Goal: Transaction & Acquisition: Purchase product/service

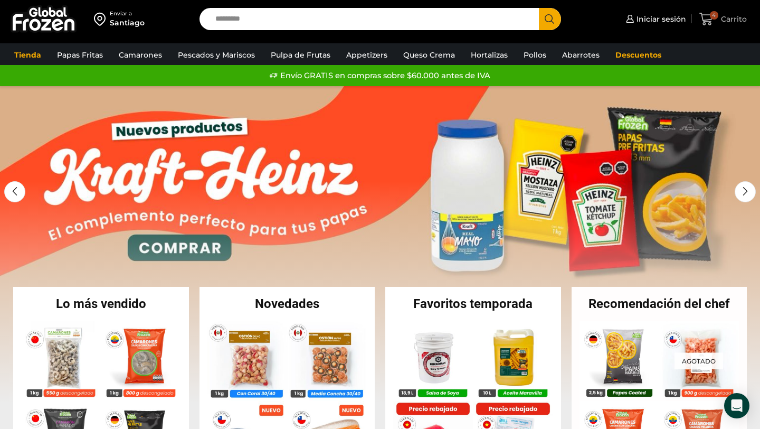
click at [718, 21] on span "4" at bounding box center [709, 19] width 18 height 14
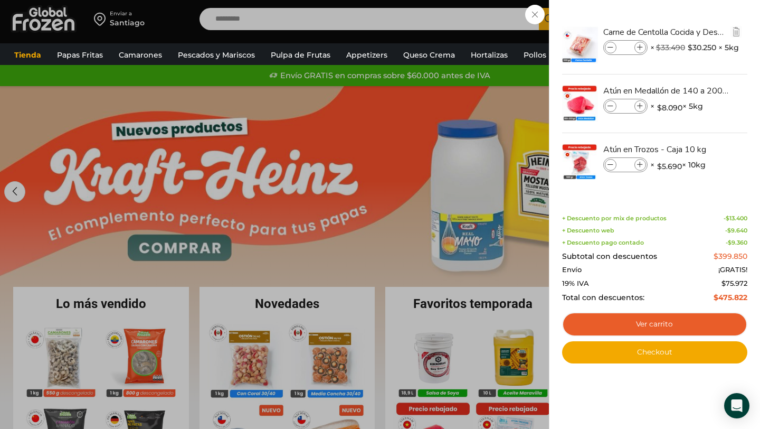
click at [610, 45] on icon at bounding box center [611, 48] width 6 height 6
type input "*"
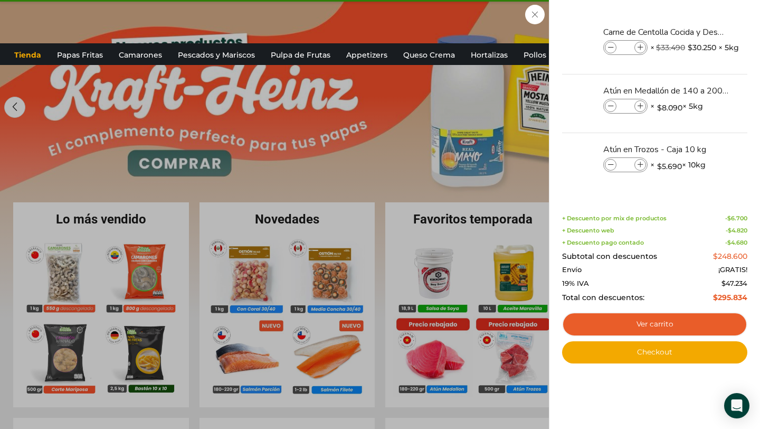
scroll to position [102, 0]
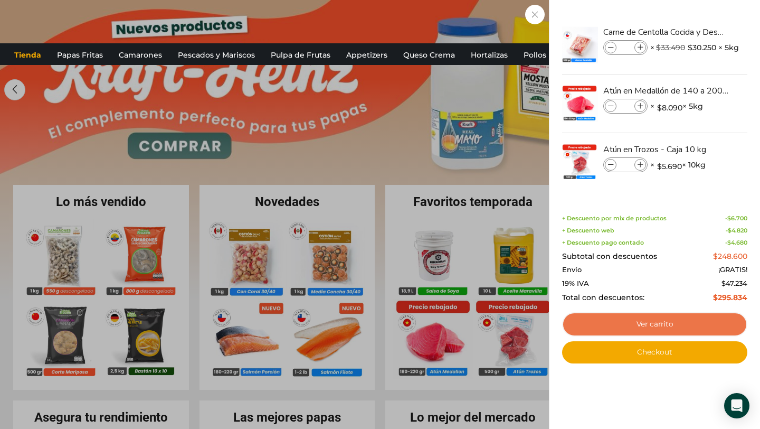
click at [658, 328] on link "Ver carrito" at bounding box center [654, 324] width 185 height 24
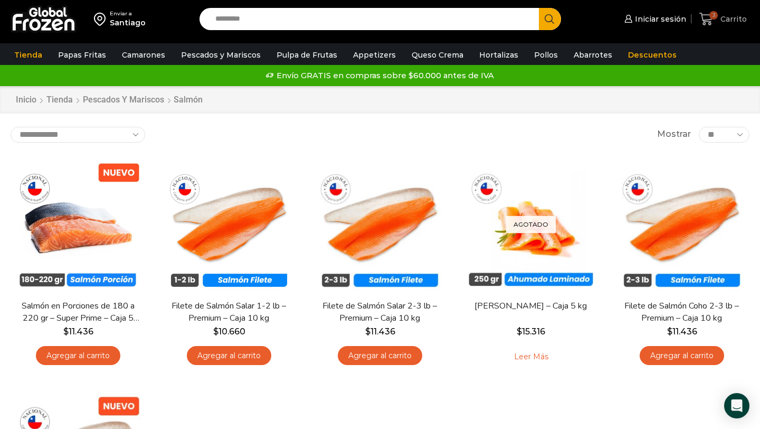
click at [715, 18] on span "3" at bounding box center [714, 15] width 8 height 8
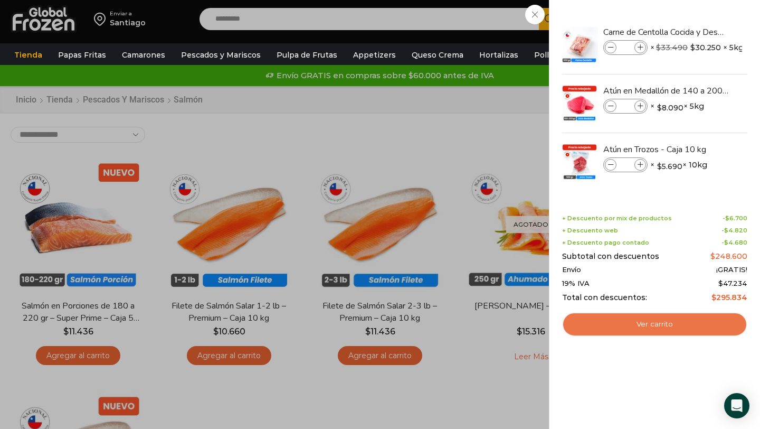
click at [668, 325] on link "Ver carrito" at bounding box center [654, 324] width 185 height 24
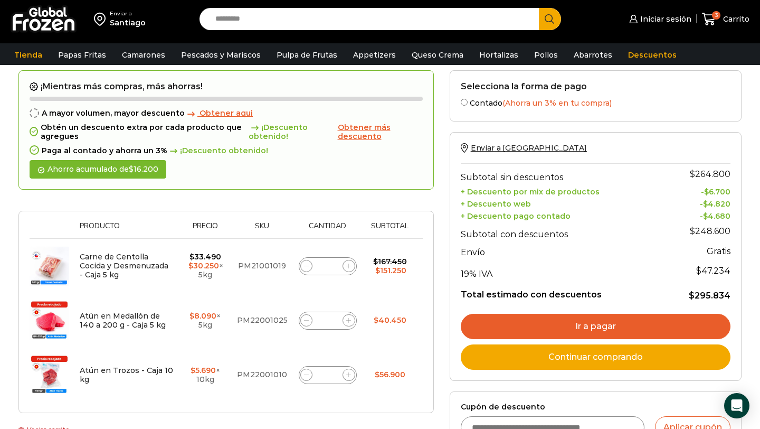
scroll to position [53, 0]
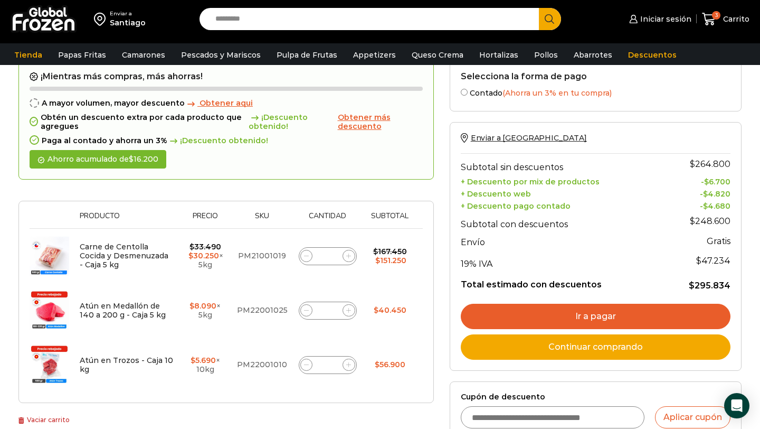
click at [605, 312] on link "Ir a pagar" at bounding box center [596, 316] width 270 height 25
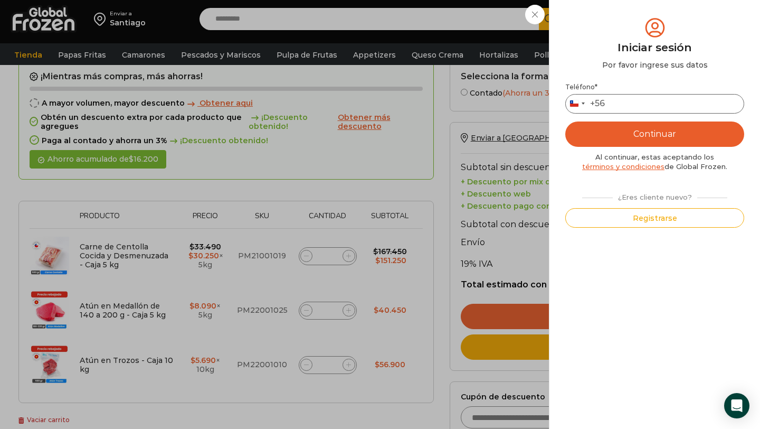
click at [650, 102] on input "Teléfono *" at bounding box center [654, 104] width 179 height 20
type input "*********"
click at [659, 218] on button "Registrarse" at bounding box center [654, 218] width 179 height 20
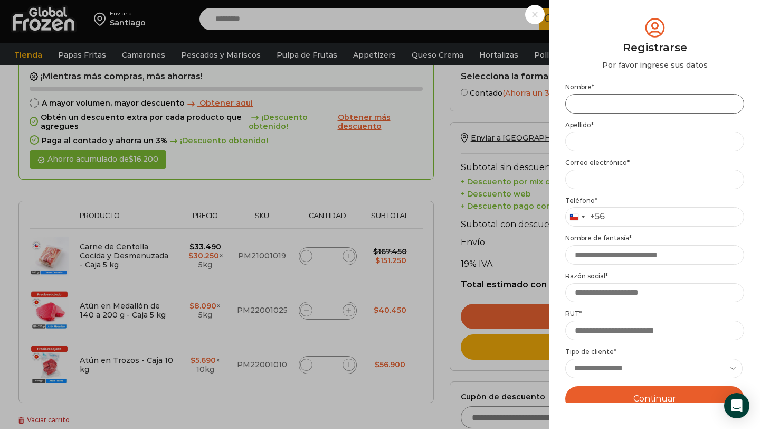
click at [640, 95] on input "Nombre *" at bounding box center [654, 104] width 179 height 20
type input "*********"
type input "*******"
type input "**********"
type input "*********"
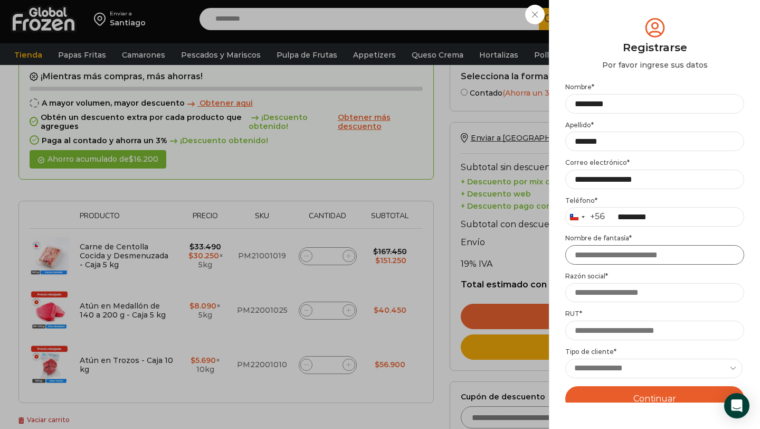
click at [674, 255] on input "Nombre de fantasía *" at bounding box center [654, 255] width 179 height 20
type input "**********"
click at [663, 295] on input "Razón social *" at bounding box center [654, 293] width 179 height 20
type input "**********"
click at [654, 276] on label "Razón social *" at bounding box center [654, 276] width 179 height 8
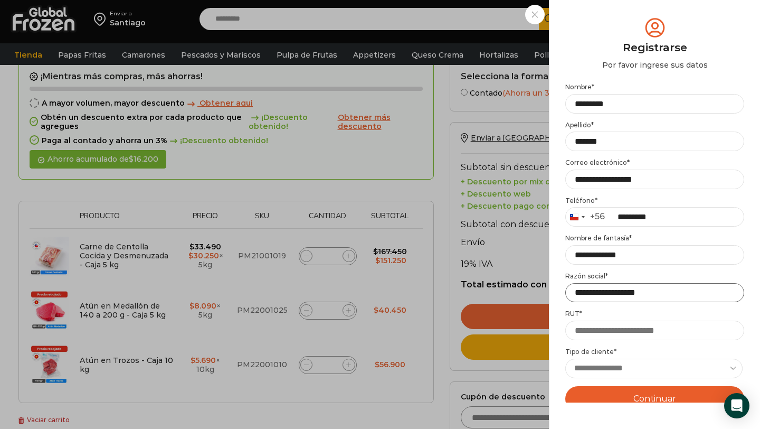
click at [654, 283] on input "**********" at bounding box center [654, 293] width 179 height 20
click at [629, 331] on input "RUT *" at bounding box center [654, 330] width 179 height 20
type input "**********"
click at [644, 370] on select "**********" at bounding box center [653, 369] width 177 height 20
select select "**********"
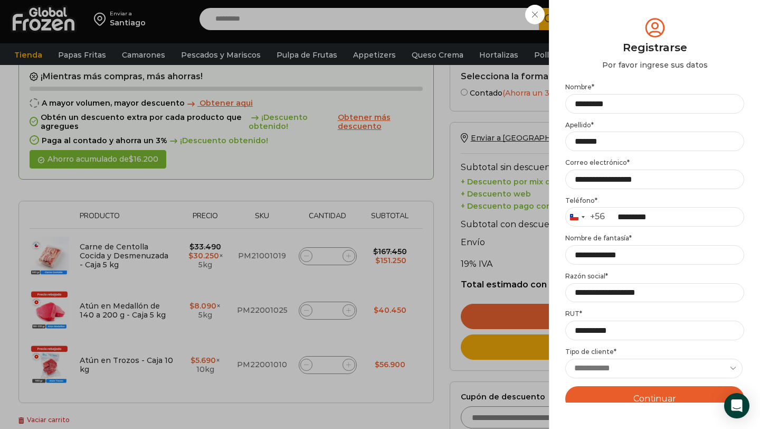
click at [565, 359] on select "**********" at bounding box center [653, 369] width 177 height 20
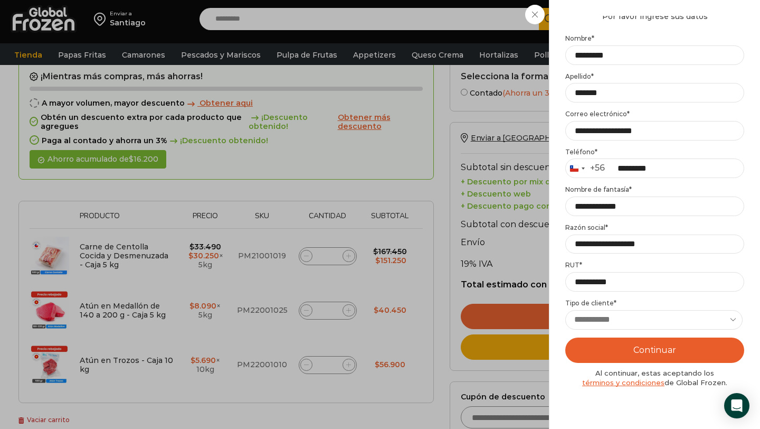
scroll to position [49, 0]
click at [655, 320] on select "**********" at bounding box center [653, 319] width 177 height 20
click at [652, 356] on button "Continuar" at bounding box center [654, 349] width 179 height 25
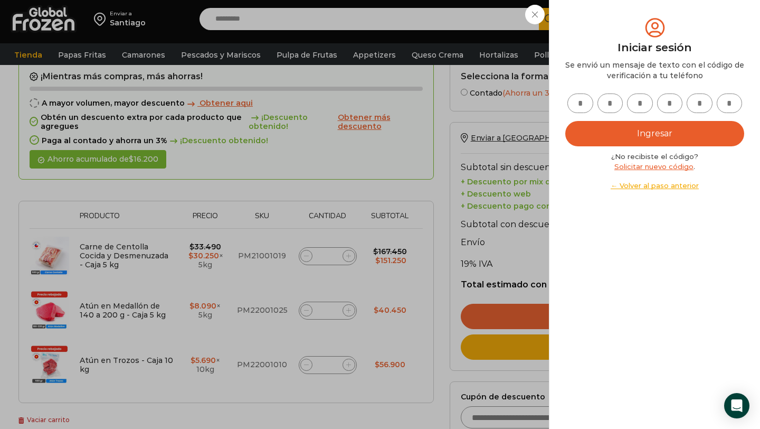
click at [582, 107] on input "text" at bounding box center [581, 103] width 26 height 20
type input "*"
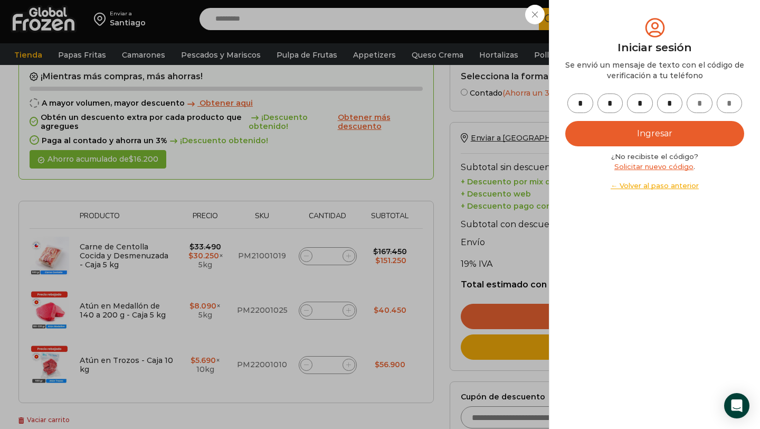
type input "*"
click at [646, 131] on button "Ingresar" at bounding box center [654, 133] width 179 height 25
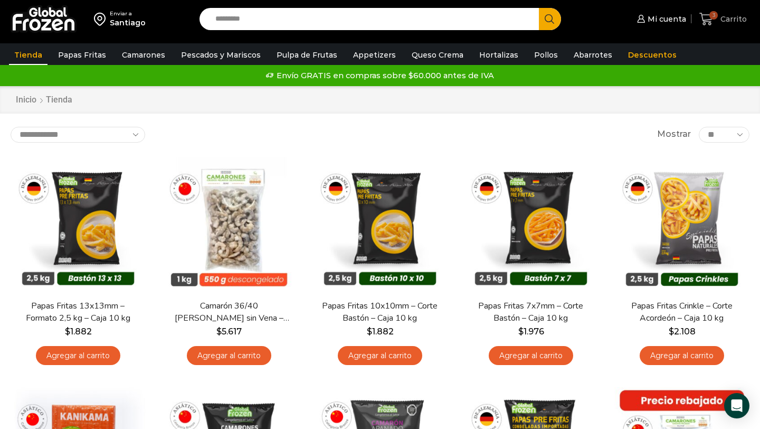
click at [710, 26] on icon at bounding box center [707, 19] width 14 height 14
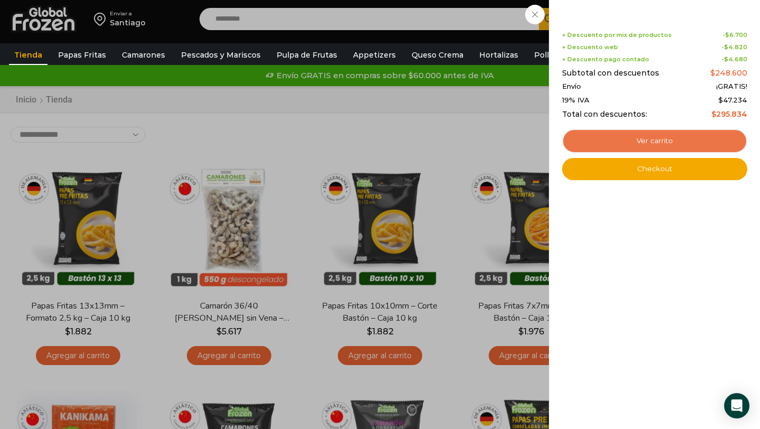
click at [669, 142] on link "Ver carrito" at bounding box center [654, 141] width 185 height 24
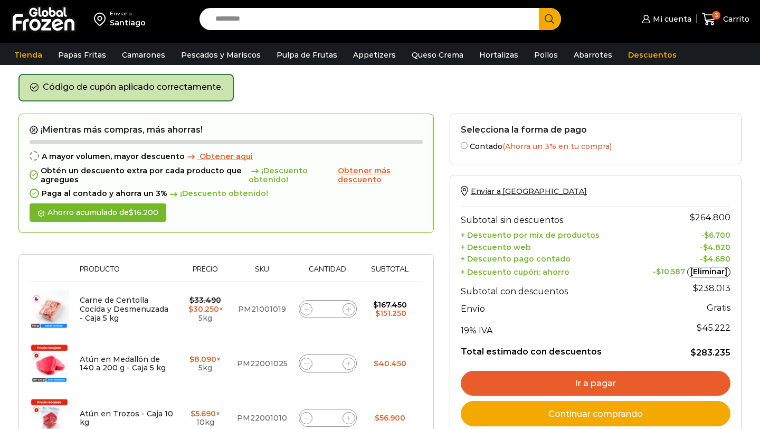
scroll to position [41, 0]
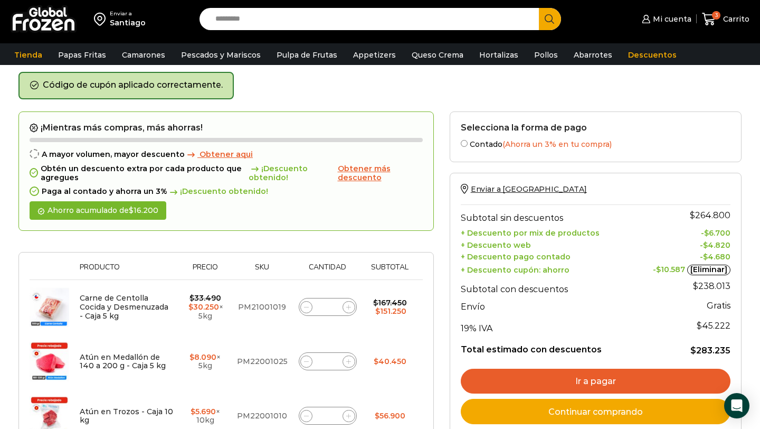
click at [229, 157] on span "Obtener aqui" at bounding box center [226, 154] width 53 height 10
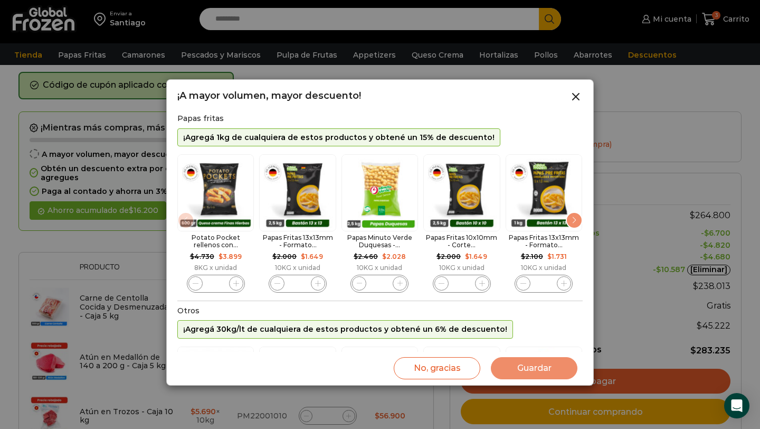
click at [574, 224] on div "Next slide" at bounding box center [574, 220] width 17 height 17
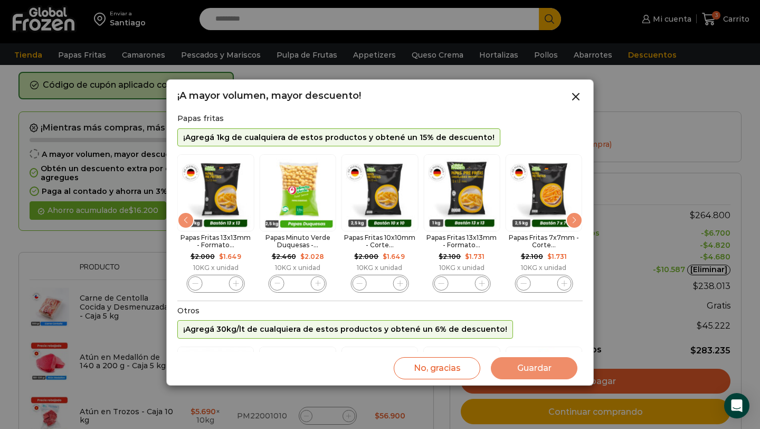
click at [574, 224] on div "Next slide" at bounding box center [574, 220] width 17 height 17
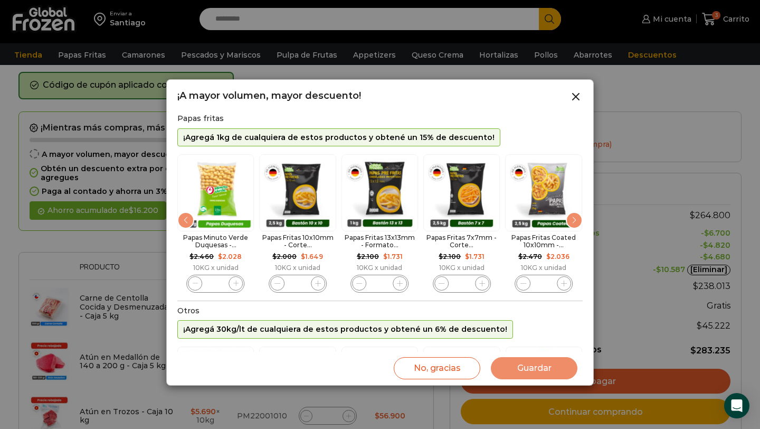
click at [574, 224] on div "Next slide" at bounding box center [574, 220] width 17 height 17
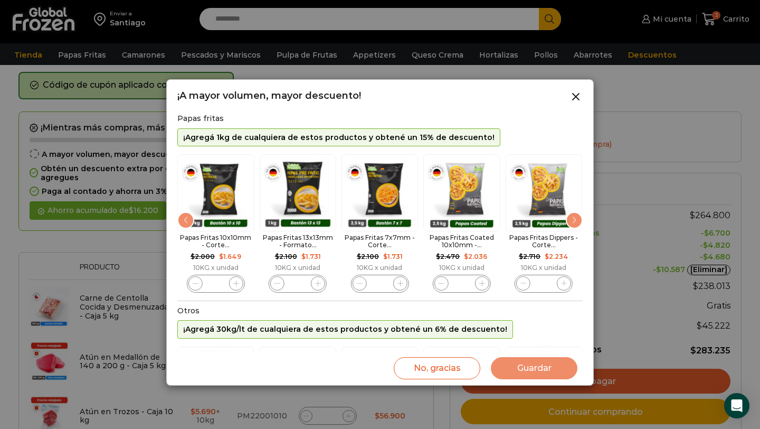
click at [574, 224] on div "Next slide" at bounding box center [574, 220] width 17 height 17
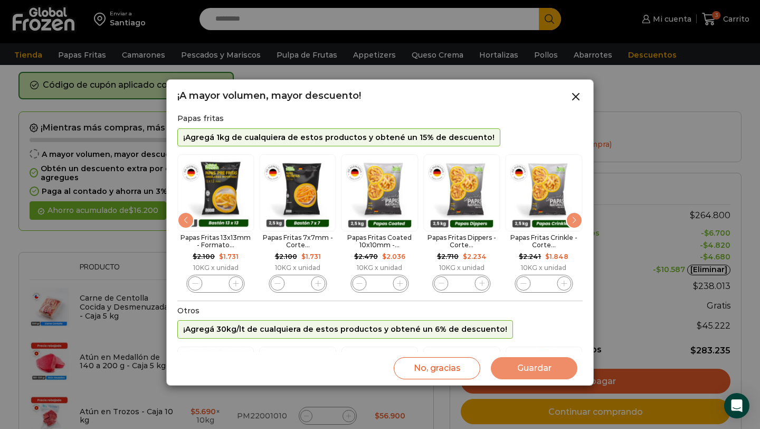
click at [574, 224] on div "Next slide" at bounding box center [574, 220] width 17 height 17
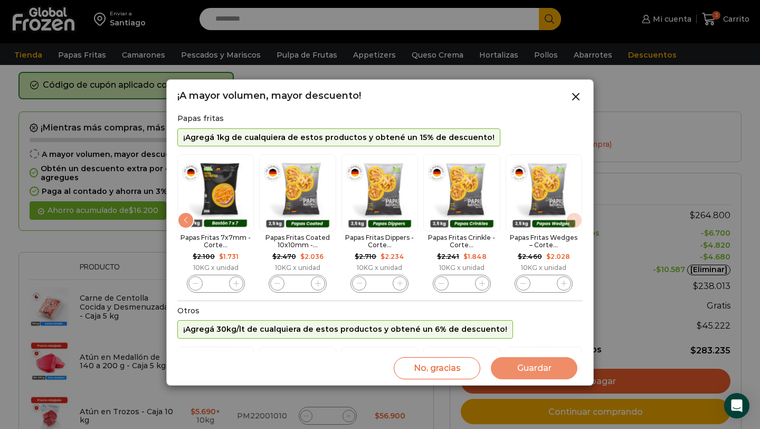
click at [574, 224] on img "10 / 10" at bounding box center [544, 192] width 77 height 77
click at [191, 226] on div "Previous slide" at bounding box center [185, 220] width 17 height 17
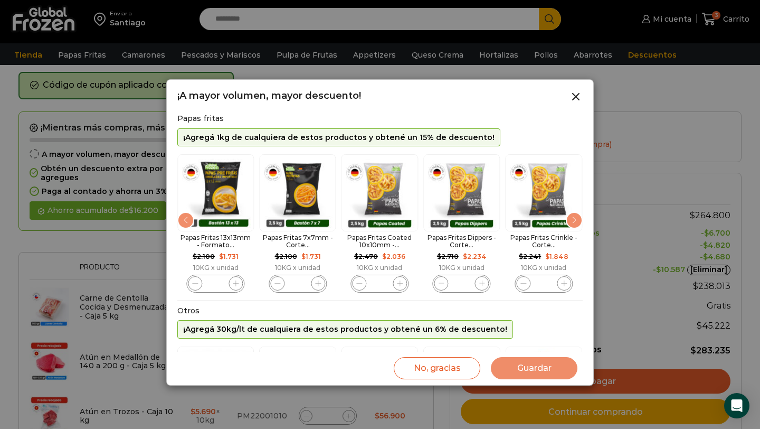
click at [191, 226] on div "Previous slide" at bounding box center [185, 220] width 17 height 17
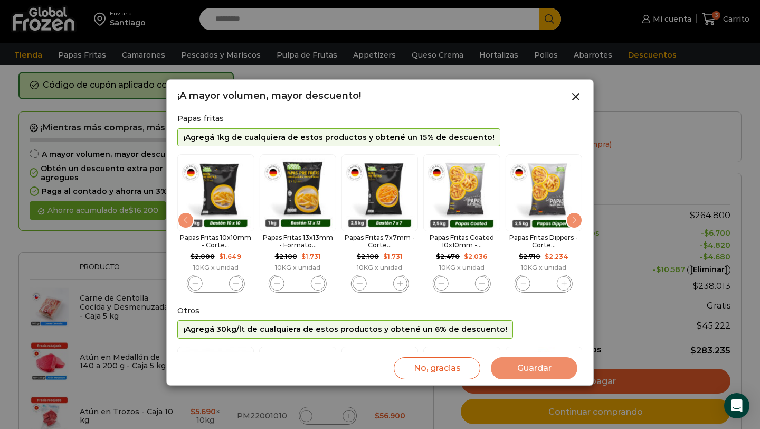
click at [191, 226] on div "Previous slide" at bounding box center [185, 220] width 17 height 17
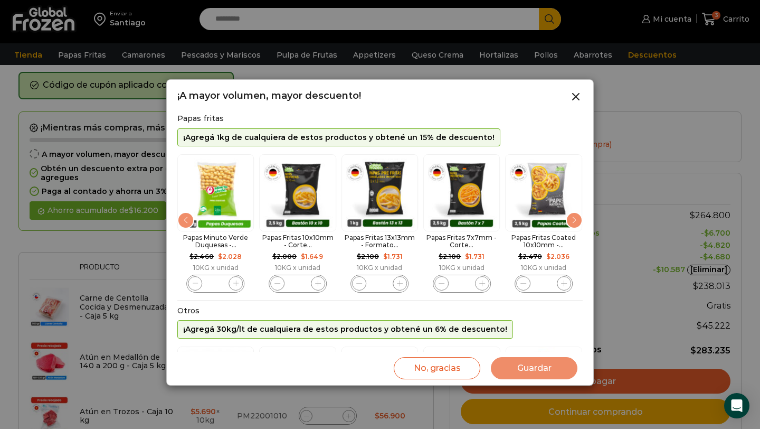
click at [191, 226] on div "Previous slide" at bounding box center [185, 220] width 17 height 17
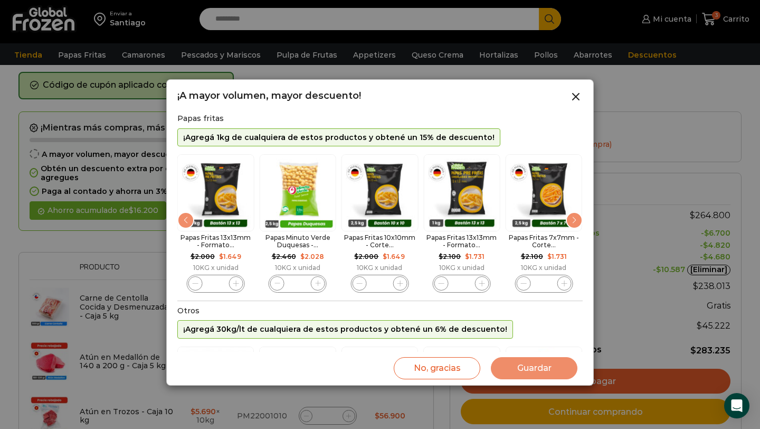
click at [191, 226] on div "Previous slide" at bounding box center [185, 220] width 17 height 17
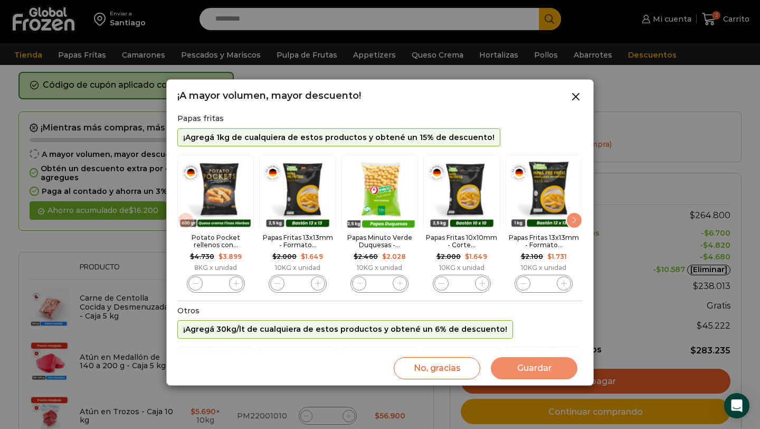
click at [192, 227] on img "1 / 10" at bounding box center [215, 192] width 77 height 77
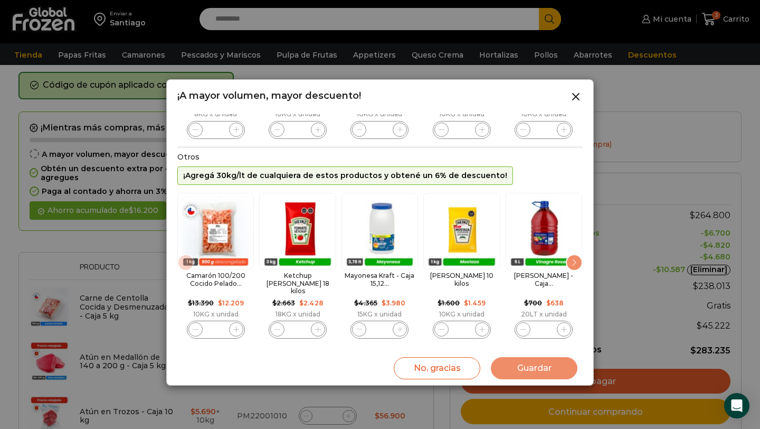
scroll to position [156, 0]
click at [574, 262] on div "Next slide" at bounding box center [574, 262] width 17 height 17
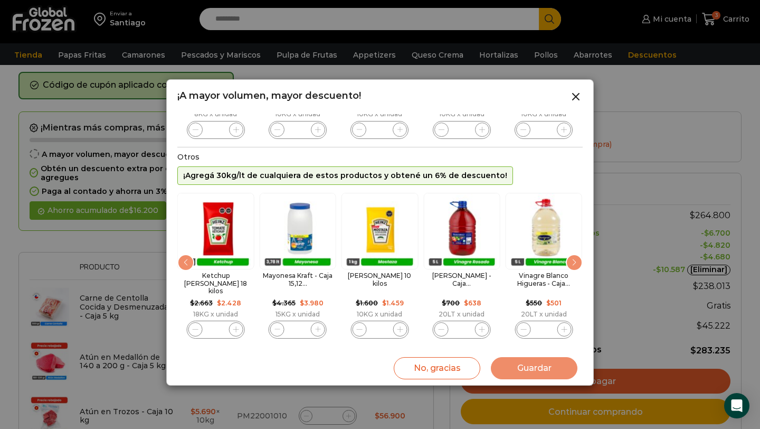
click at [574, 262] on div "Next slide" at bounding box center [574, 262] width 17 height 17
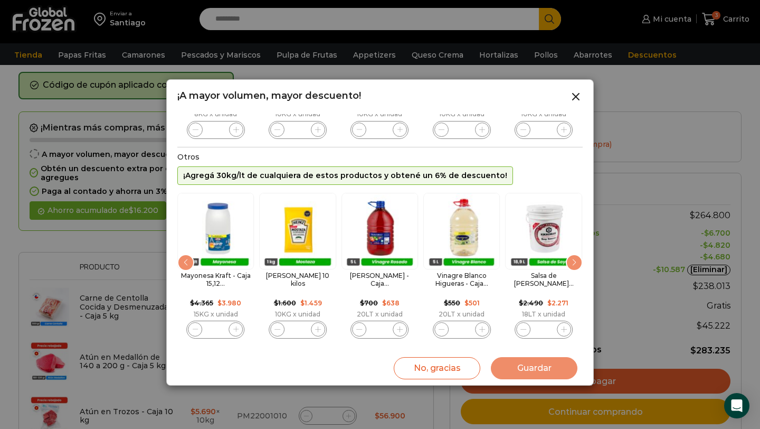
click at [574, 262] on div "Next slide" at bounding box center [574, 262] width 17 height 17
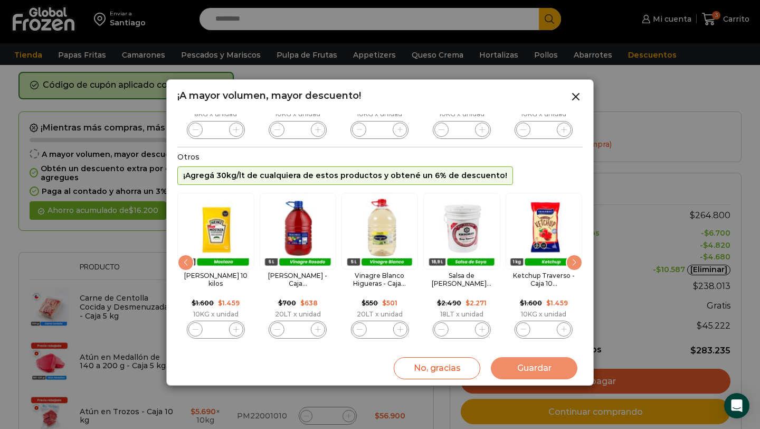
click at [574, 262] on div "Next slide" at bounding box center [574, 262] width 17 height 17
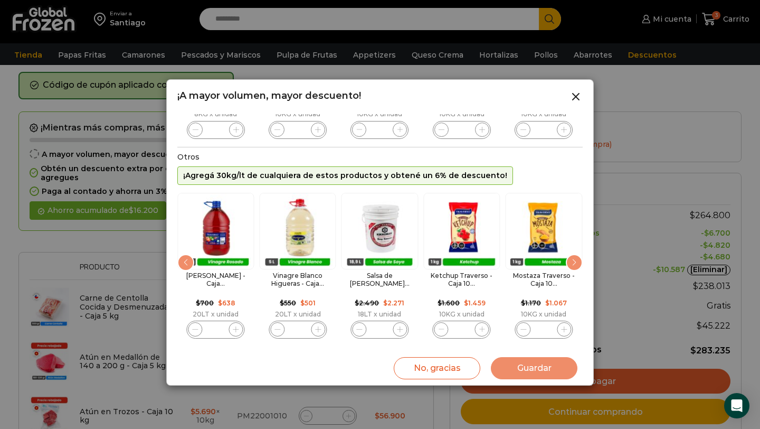
click at [574, 262] on div "Next slide" at bounding box center [574, 262] width 17 height 17
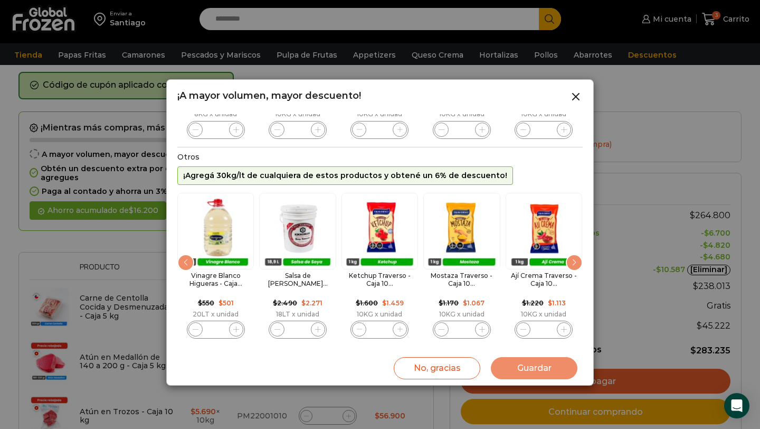
click at [574, 262] on div "Next slide" at bounding box center [574, 262] width 17 height 17
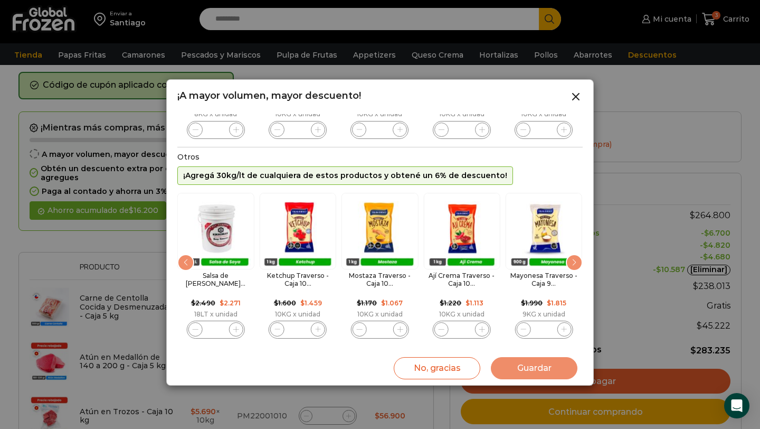
click at [574, 263] on div "Next slide" at bounding box center [574, 262] width 17 height 17
click at [572, 263] on div "Next slide" at bounding box center [574, 262] width 17 height 17
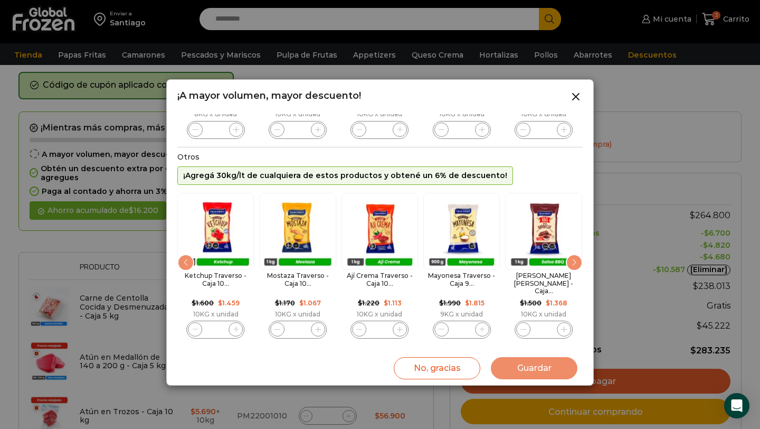
click at [572, 263] on div "Next slide" at bounding box center [574, 262] width 17 height 17
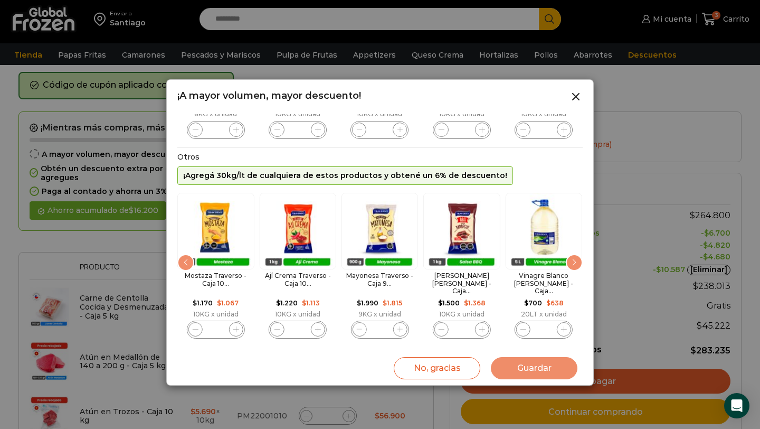
click at [572, 263] on div "Next slide" at bounding box center [574, 262] width 17 height 17
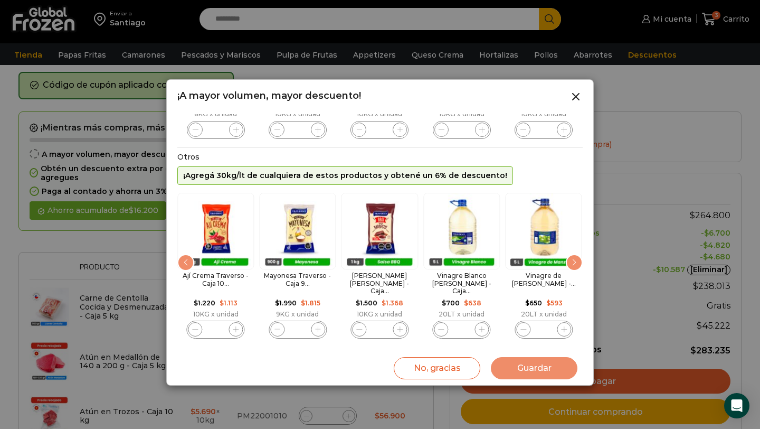
click at [567, 326] on icon "14 / 89" at bounding box center [564, 329] width 6 height 6
type input "*"
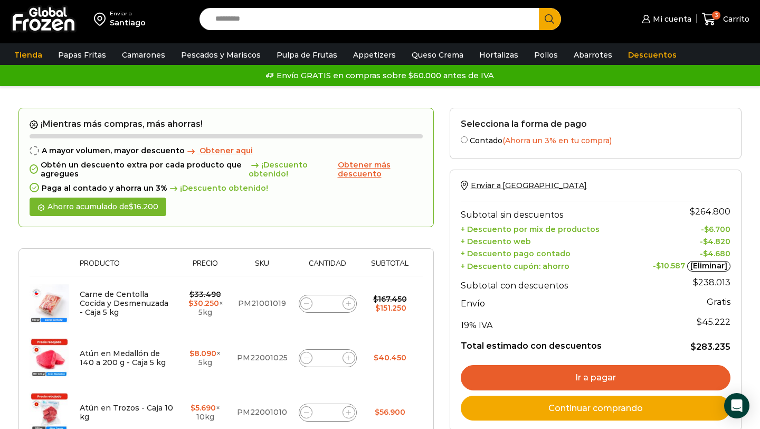
click at [221, 153] on span "Obtener aqui" at bounding box center [226, 151] width 53 height 10
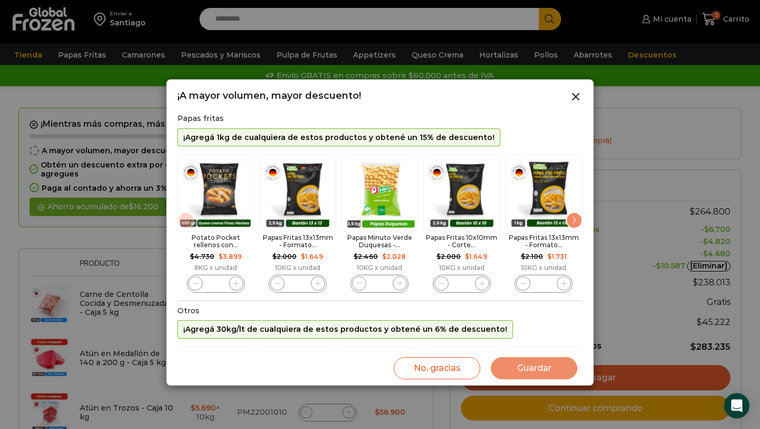
click at [399, 286] on icon "3 / 10" at bounding box center [401, 283] width 6 height 6
type input "*"
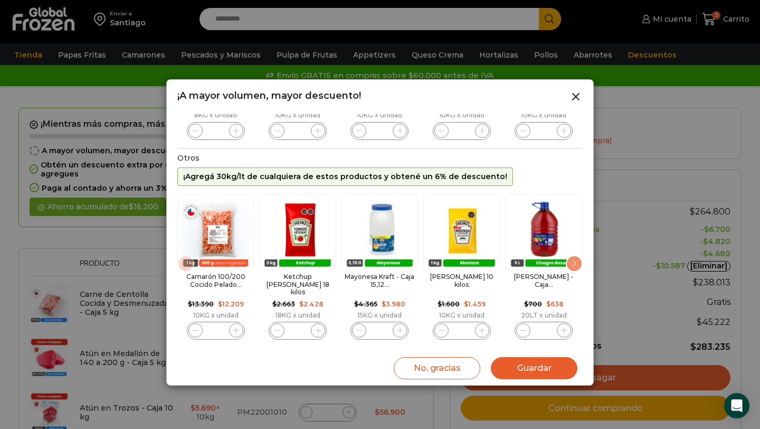
scroll to position [156, 0]
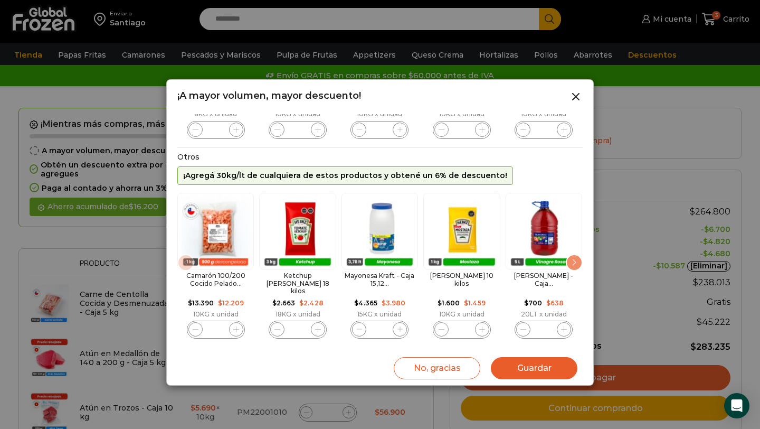
click at [574, 269] on div "Next slide" at bounding box center [574, 262] width 17 height 17
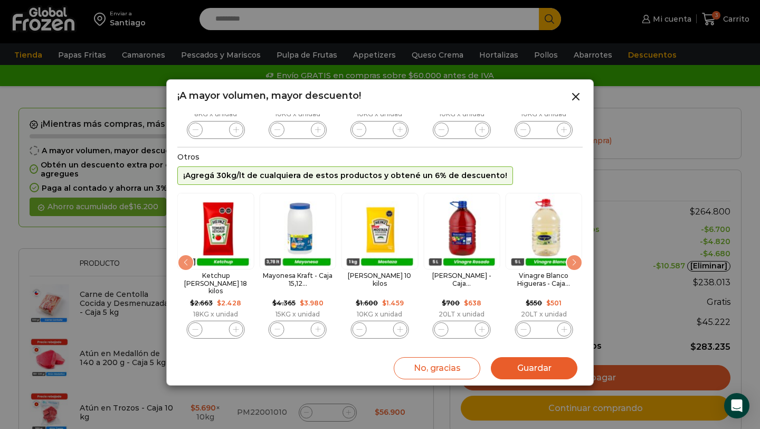
click at [574, 269] on div "Next slide" at bounding box center [574, 262] width 17 height 17
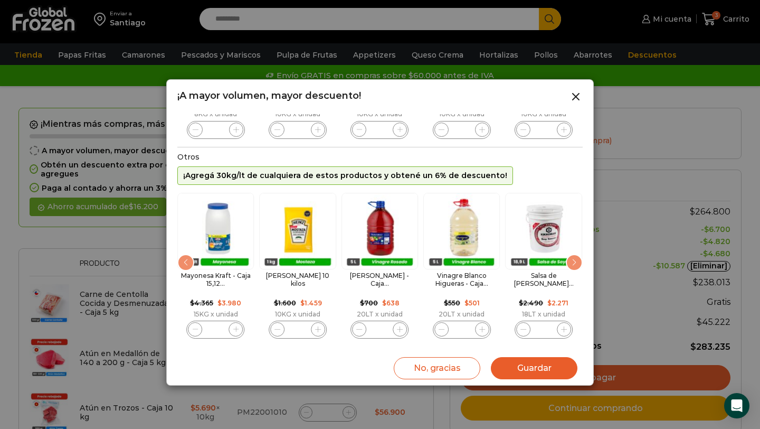
click at [574, 270] on div "Next slide" at bounding box center [574, 262] width 17 height 17
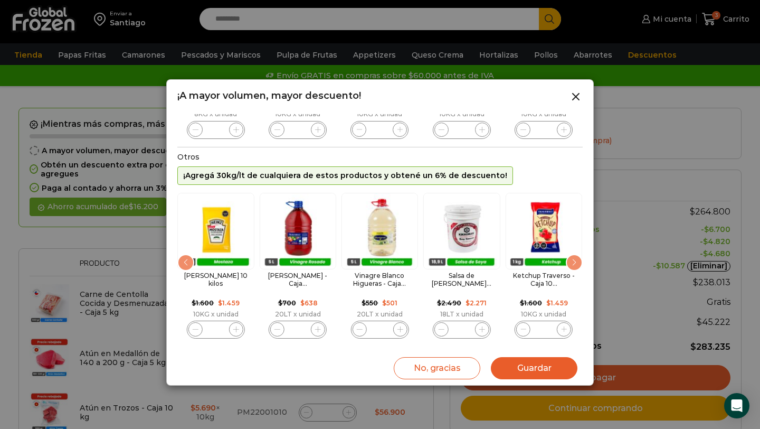
click at [574, 270] on div "Next slide" at bounding box center [574, 262] width 17 height 17
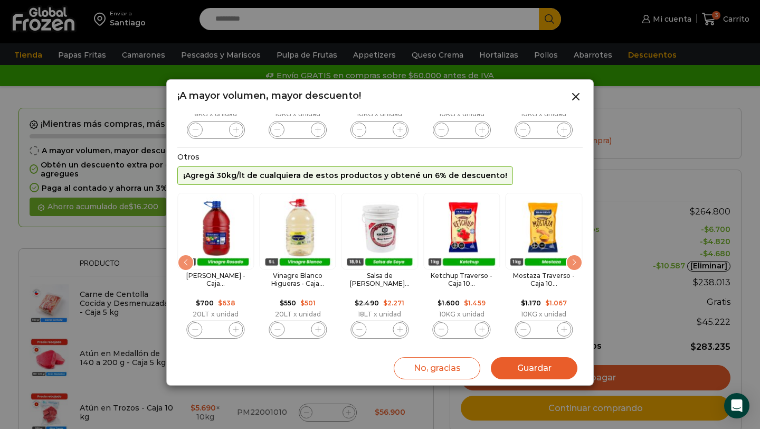
click at [574, 270] on div "Next slide" at bounding box center [574, 262] width 17 height 17
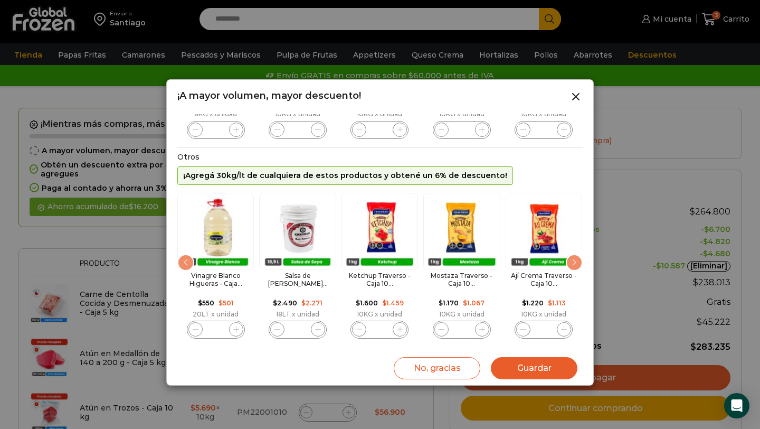
click at [574, 270] on div "Next slide" at bounding box center [574, 262] width 17 height 17
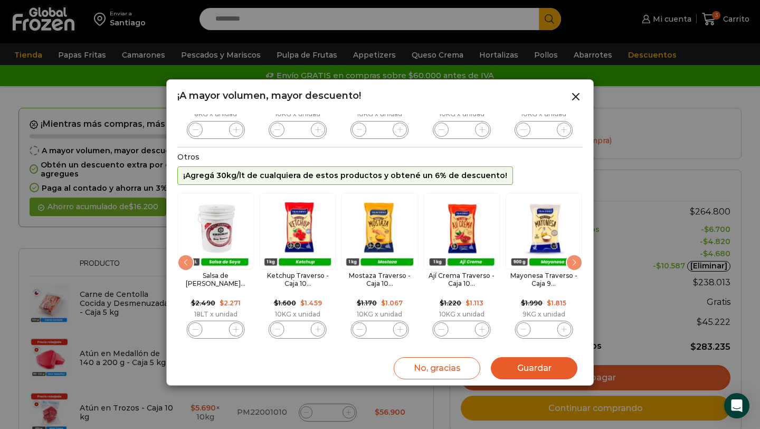
click at [574, 266] on div "Next slide" at bounding box center [574, 262] width 17 height 17
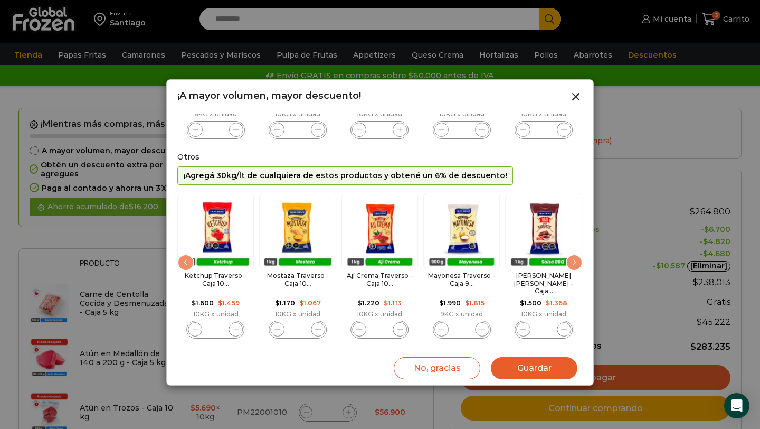
click at [574, 266] on div "Next slide" at bounding box center [574, 262] width 17 height 17
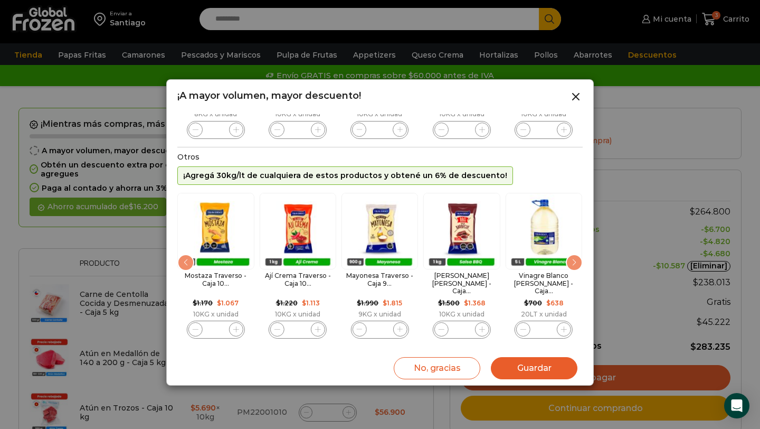
click at [574, 266] on div "Next slide" at bounding box center [574, 262] width 17 height 17
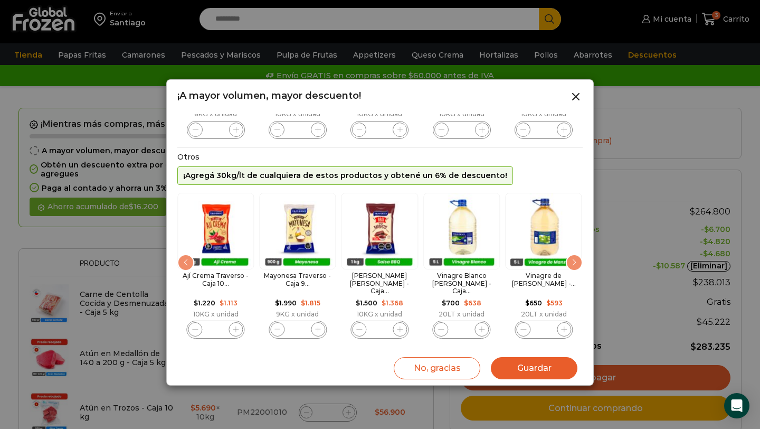
click at [564, 326] on icon "14 / 89" at bounding box center [564, 329] width 6 height 6
type input "*"
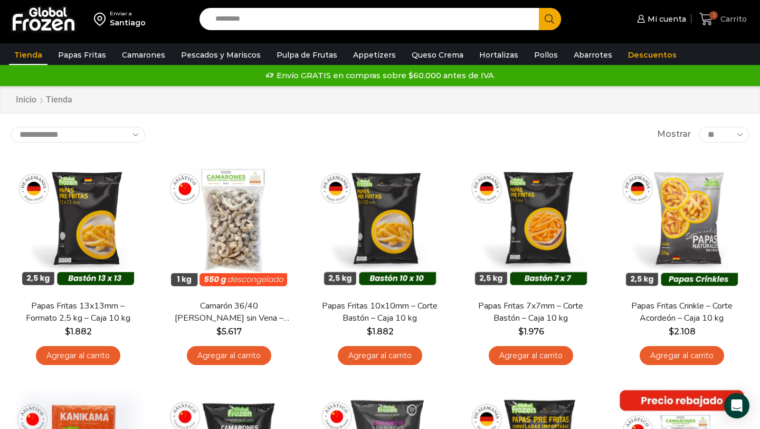
click at [713, 18] on span "3" at bounding box center [714, 15] width 8 height 8
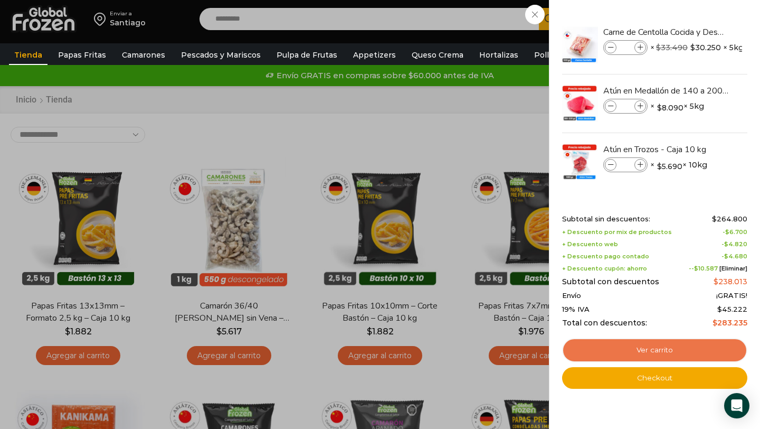
click at [664, 354] on link "Ver carrito" at bounding box center [654, 350] width 185 height 24
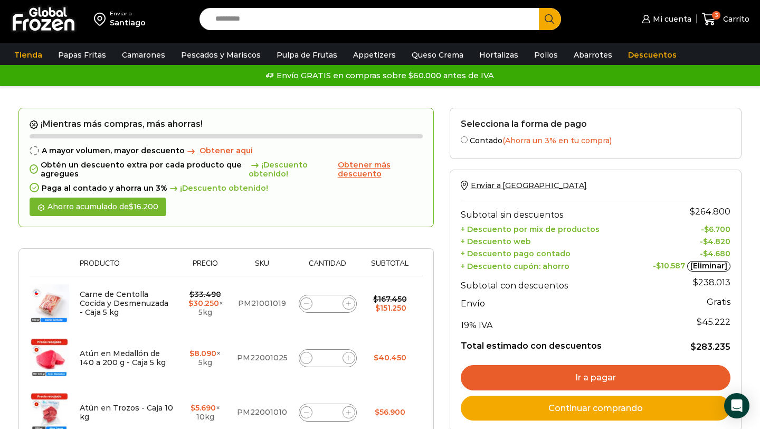
click at [669, 266] on span "$ 10.587" at bounding box center [670, 266] width 29 height 10
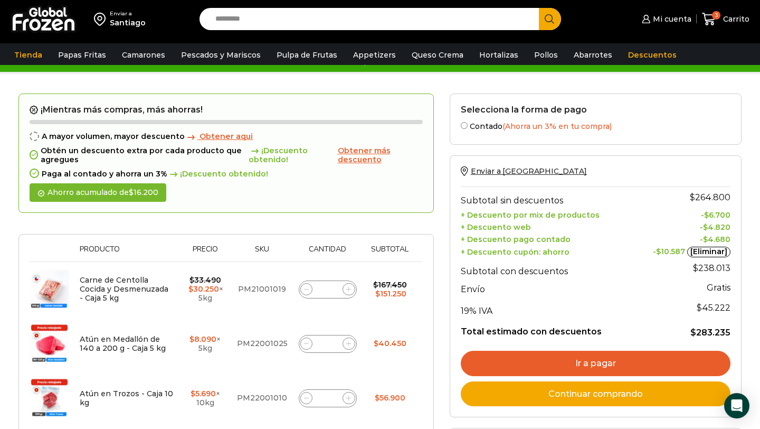
scroll to position [23, 0]
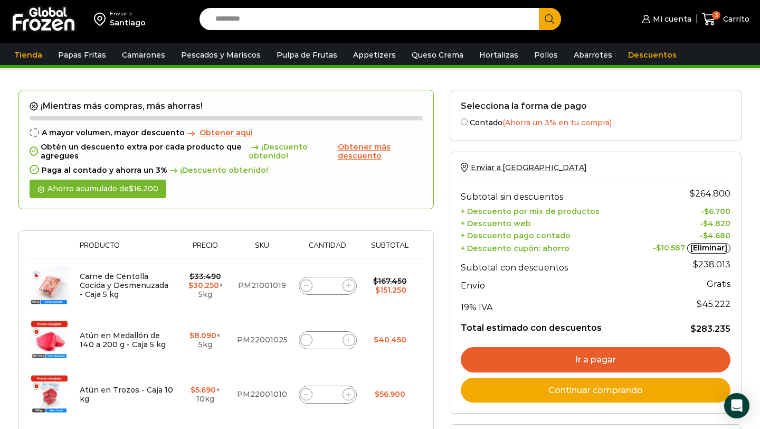
click at [210, 134] on span "Obtener aqui" at bounding box center [226, 133] width 53 height 10
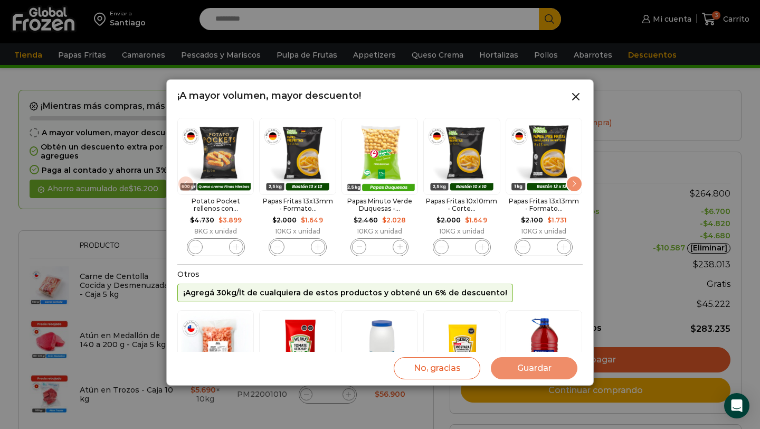
scroll to position [32, 0]
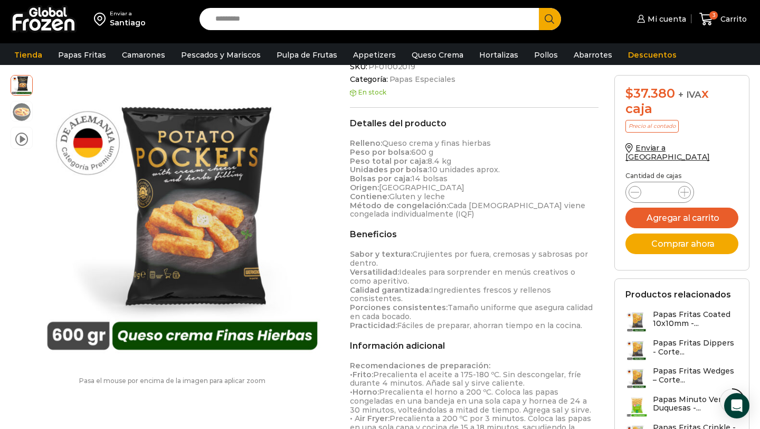
scroll to position [378, 0]
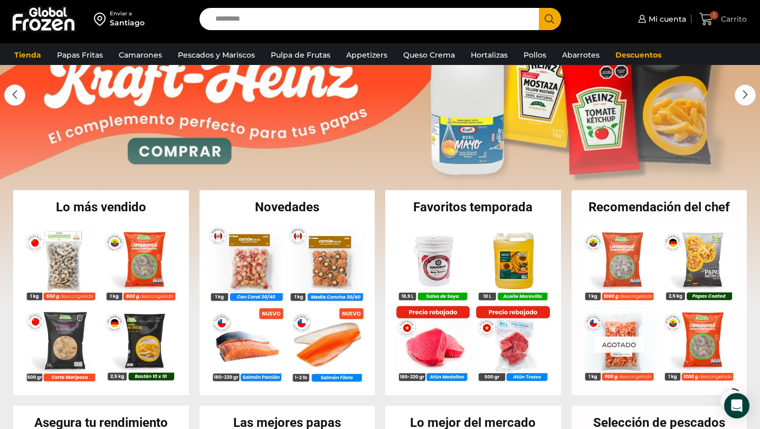
click at [716, 20] on span "3" at bounding box center [709, 19] width 18 height 14
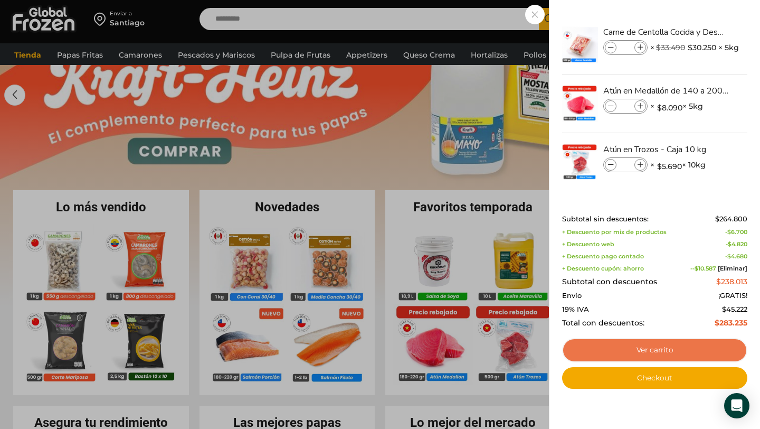
click at [659, 349] on link "Ver carrito" at bounding box center [654, 350] width 185 height 24
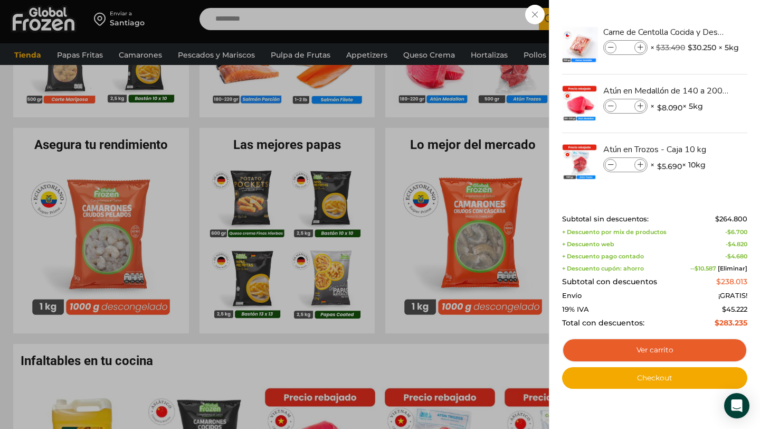
scroll to position [382, 0]
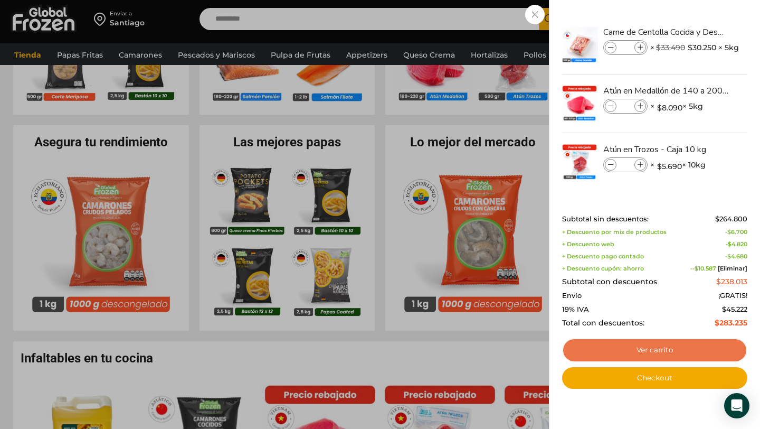
click at [667, 348] on link "Ver carrito" at bounding box center [654, 350] width 185 height 24
click at [656, 351] on link "Ver carrito" at bounding box center [654, 350] width 185 height 24
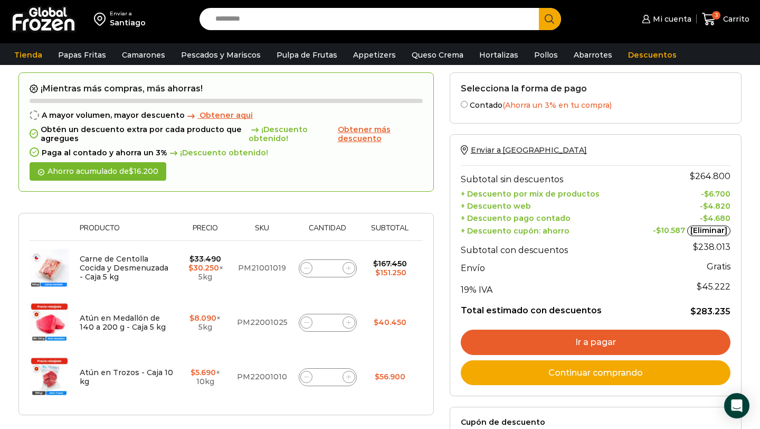
scroll to position [45, 0]
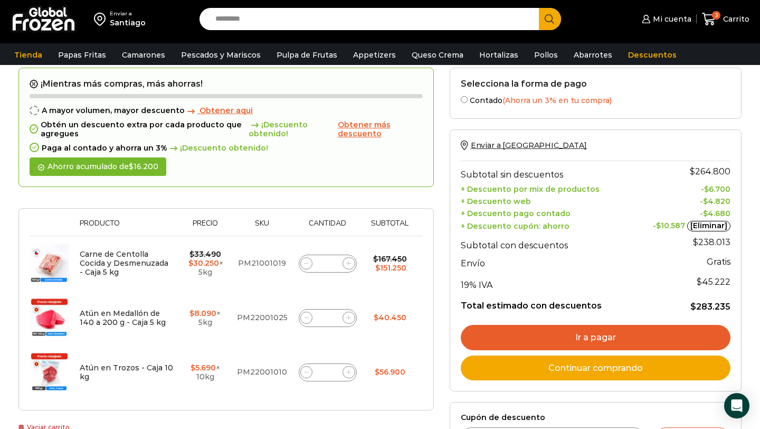
click at [217, 110] on span "Obtener aqui" at bounding box center [226, 111] width 53 height 10
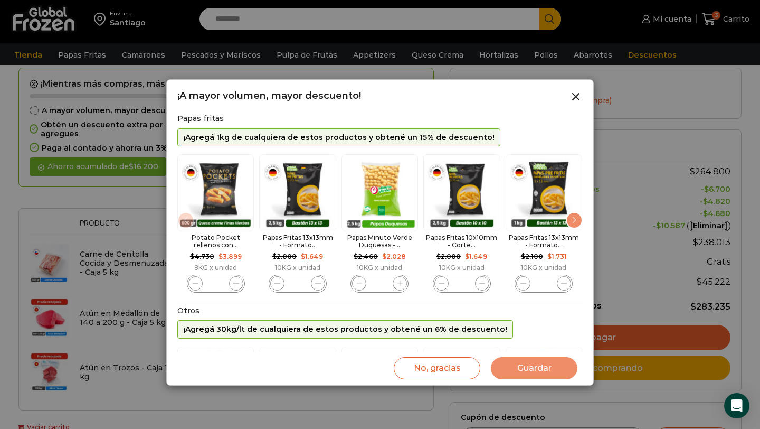
click at [399, 285] on icon "3 / 10" at bounding box center [401, 283] width 6 height 6
type input "*"
click at [526, 366] on button "Guardar" at bounding box center [534, 368] width 87 height 22
click at [537, 369] on button "Guardar" at bounding box center [534, 368] width 87 height 22
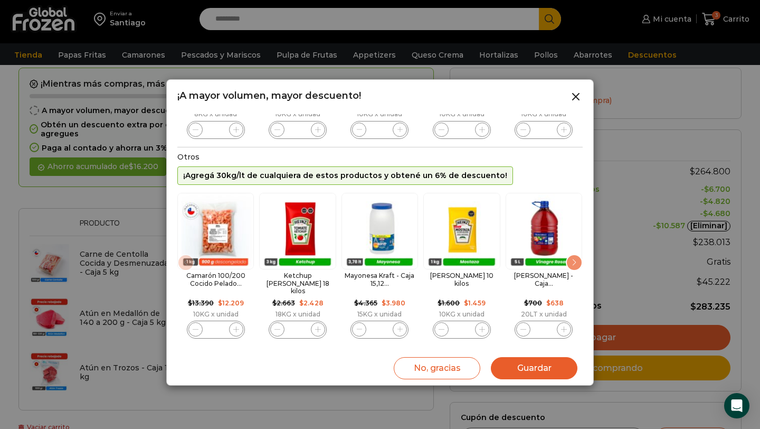
scroll to position [108, 0]
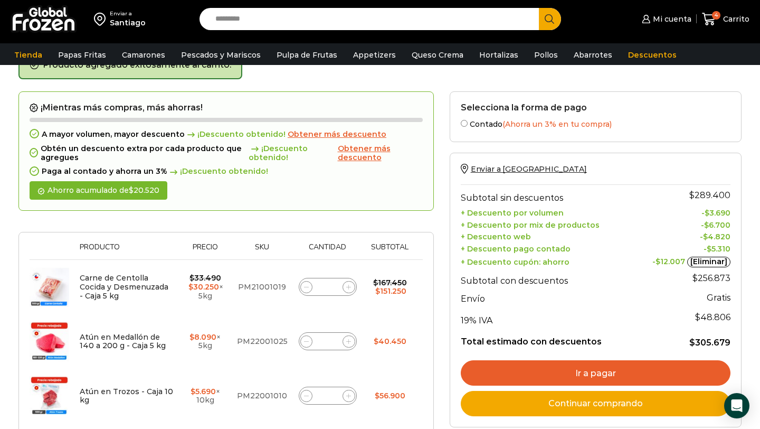
scroll to position [51, 0]
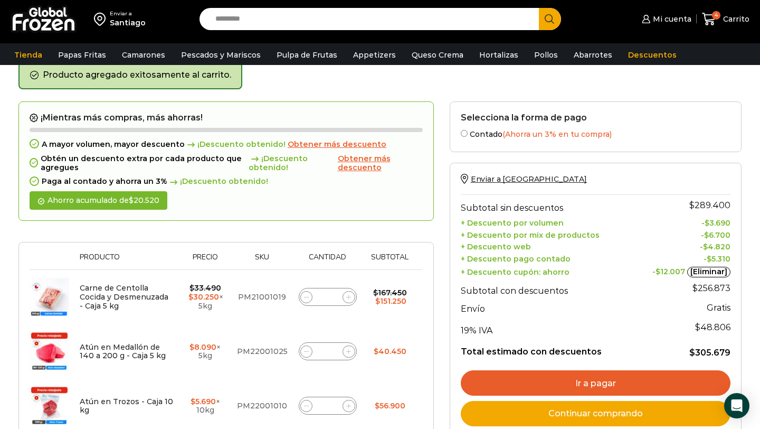
click at [369, 165] on span "Obtener más descuento" at bounding box center [364, 163] width 53 height 18
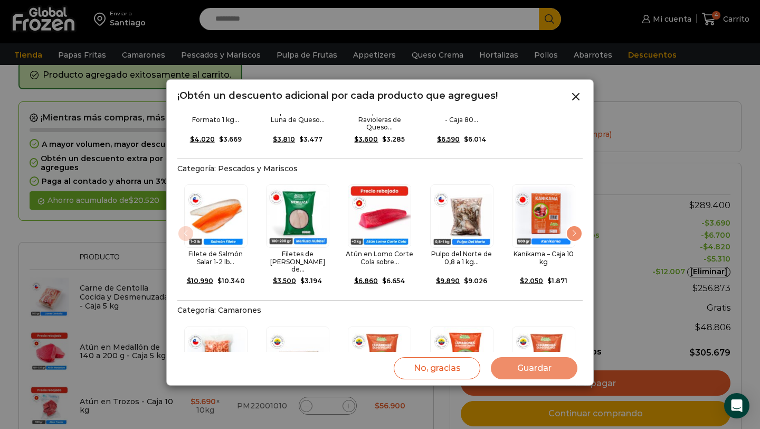
scroll to position [241, 0]
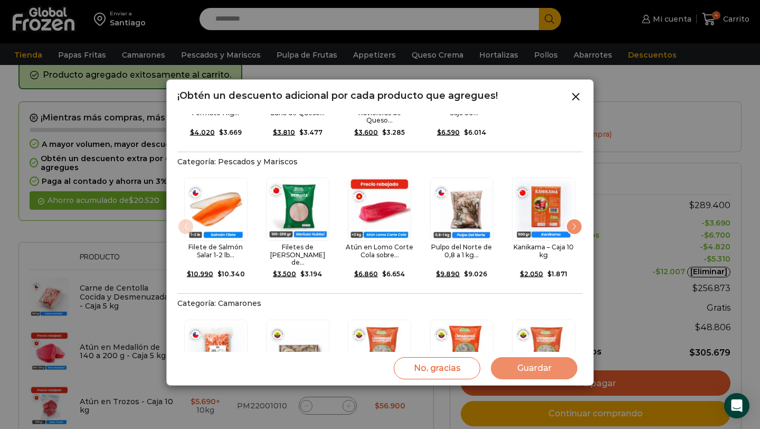
click at [574, 218] on div "Next slide" at bounding box center [574, 226] width 17 height 17
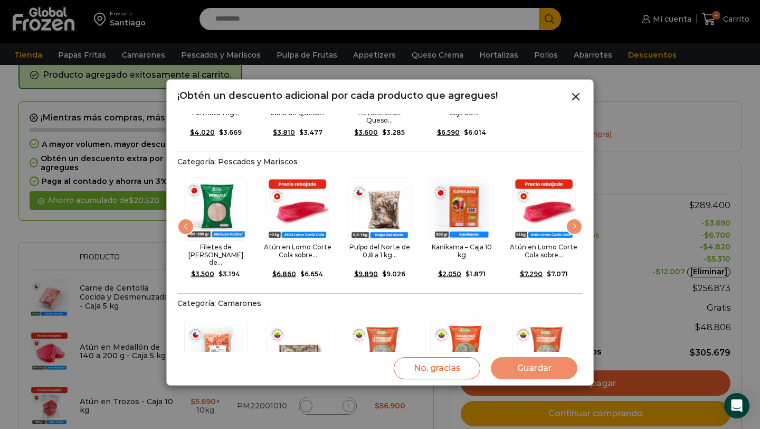
click at [574, 218] on div "Next slide" at bounding box center [574, 226] width 17 height 17
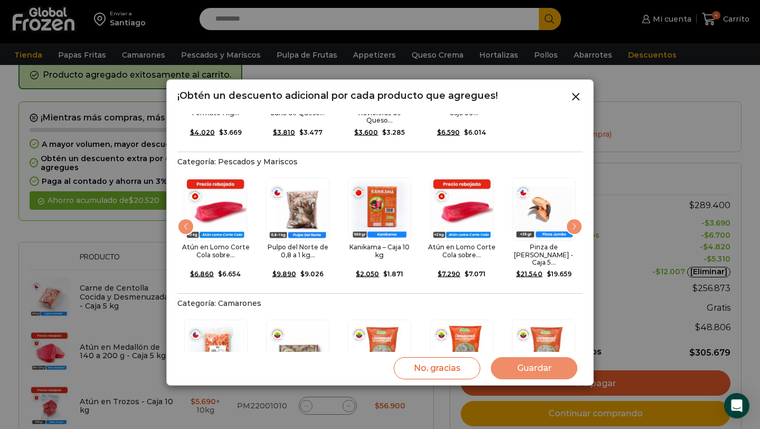
click at [574, 218] on div "Next slide" at bounding box center [574, 226] width 17 height 17
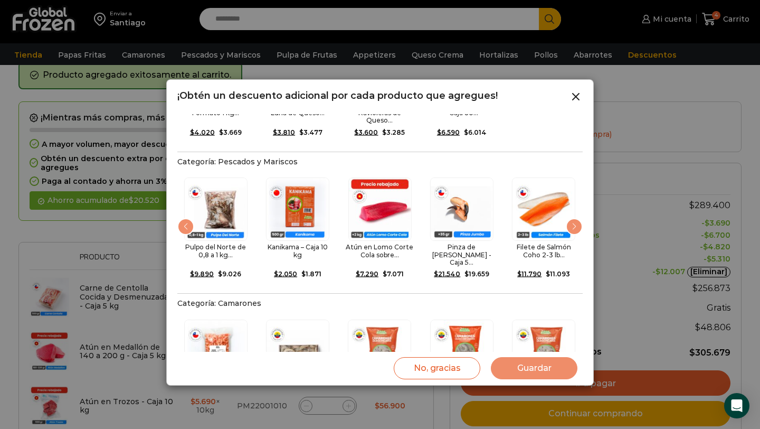
click at [574, 218] on div "Next slide" at bounding box center [574, 226] width 17 height 17
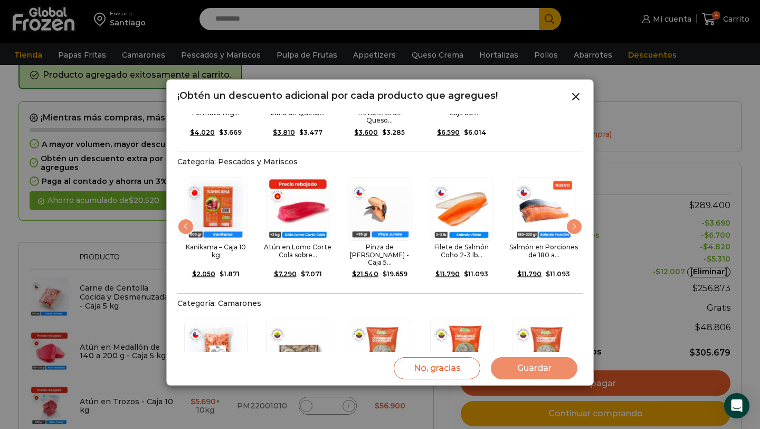
click at [574, 218] on div "Next slide" at bounding box center [574, 226] width 17 height 17
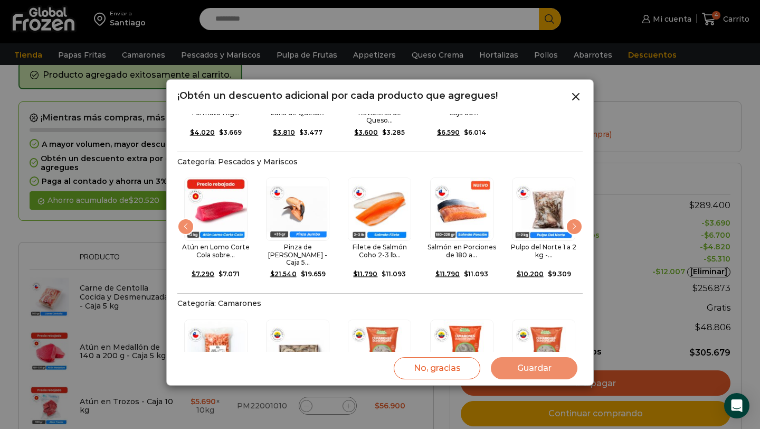
click at [574, 218] on div "Next slide" at bounding box center [574, 226] width 17 height 17
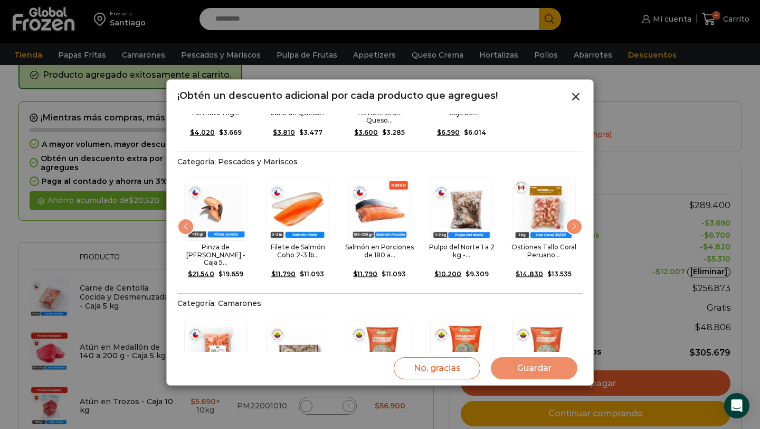
click at [574, 218] on div "Next slide" at bounding box center [574, 226] width 17 height 17
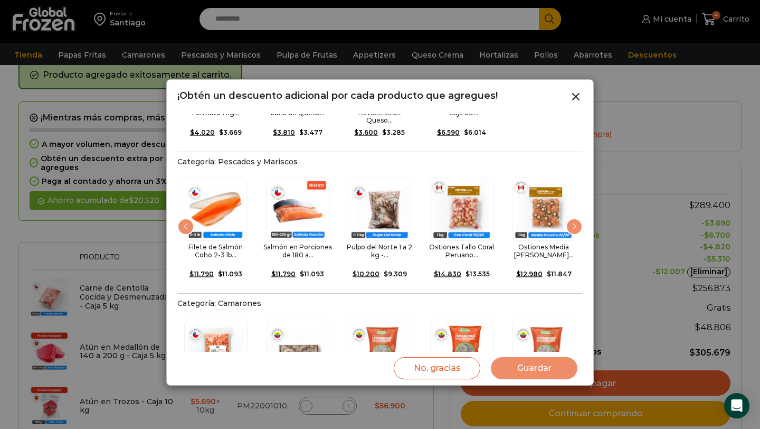
click at [574, 218] on div "Next slide" at bounding box center [574, 226] width 17 height 17
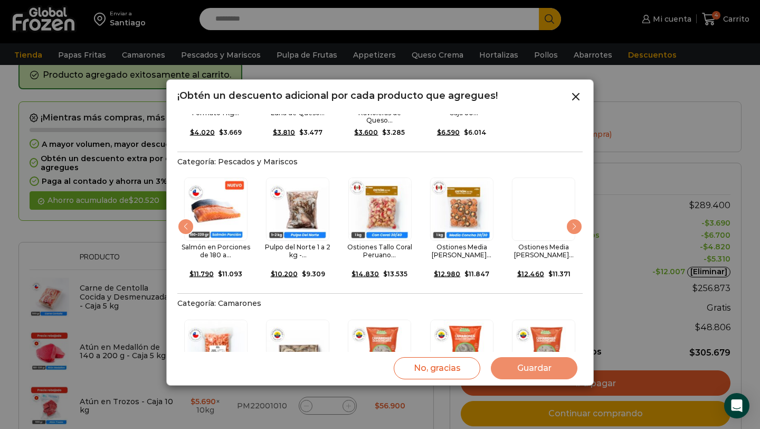
click at [574, 218] on div "Next slide" at bounding box center [574, 226] width 17 height 17
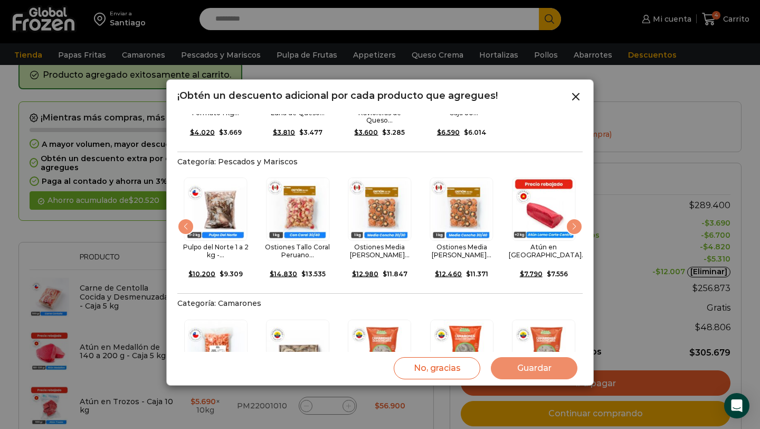
click at [574, 218] on div "Next slide" at bounding box center [574, 226] width 17 height 17
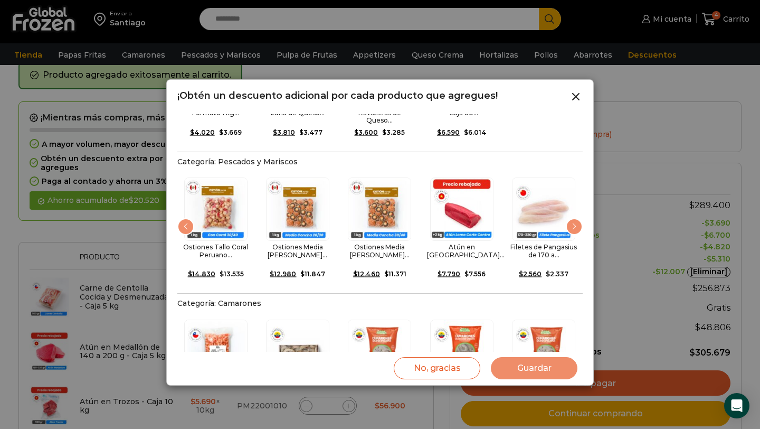
click at [574, 218] on div "Next slide" at bounding box center [574, 226] width 17 height 17
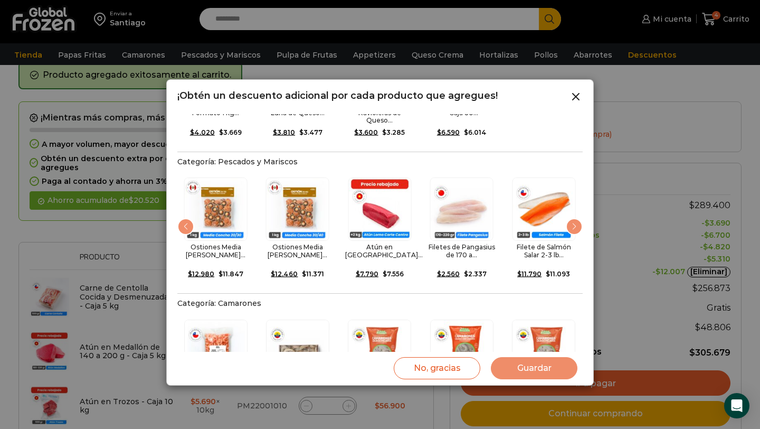
click at [574, 218] on div "Next slide" at bounding box center [574, 226] width 17 height 17
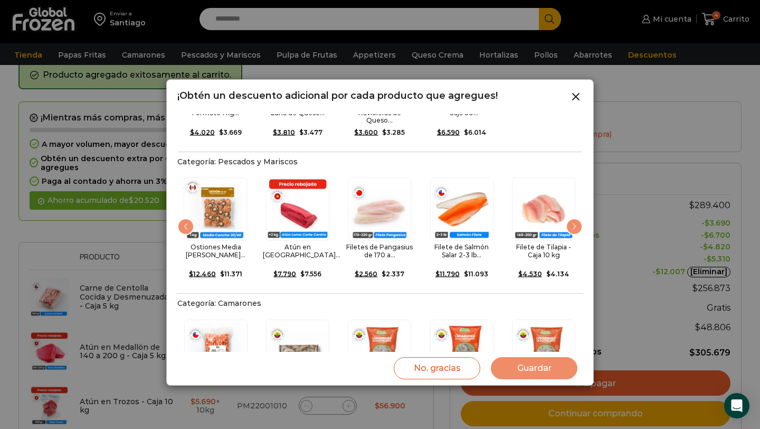
click at [574, 218] on div "Next slide" at bounding box center [574, 226] width 17 height 17
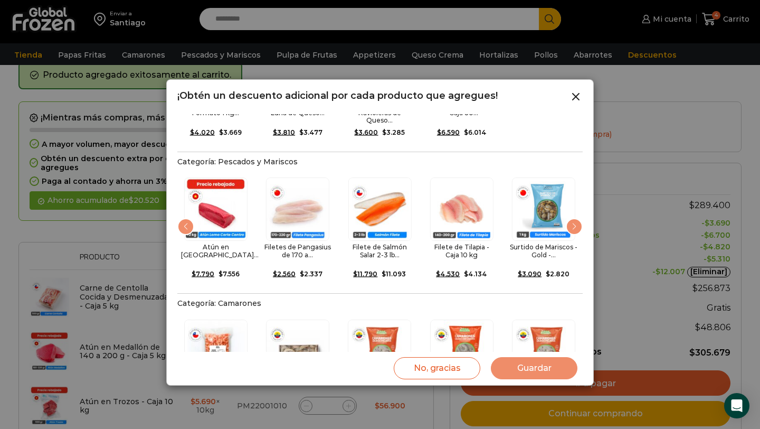
click at [574, 218] on div "Next slide" at bounding box center [574, 226] width 17 height 17
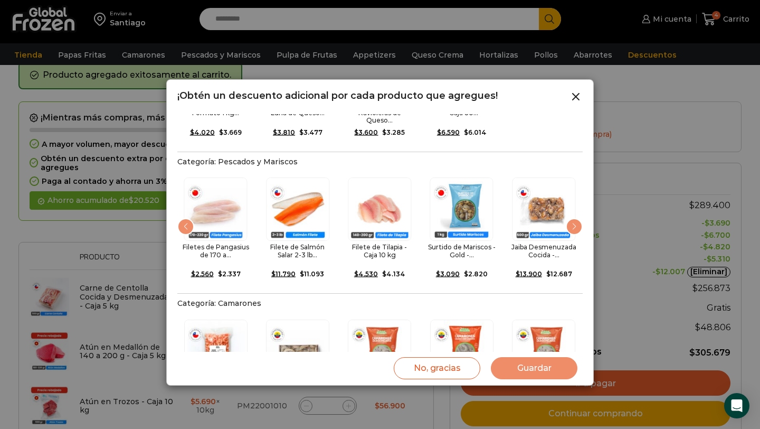
click at [574, 218] on div "Next slide" at bounding box center [574, 226] width 17 height 17
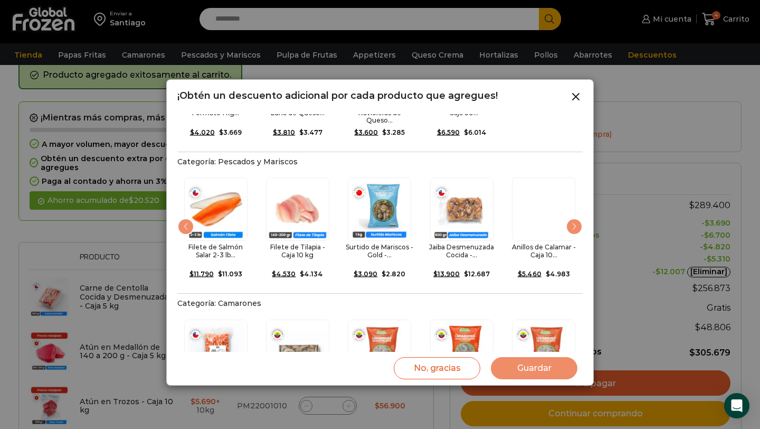
click at [574, 218] on div "Next slide" at bounding box center [574, 226] width 17 height 17
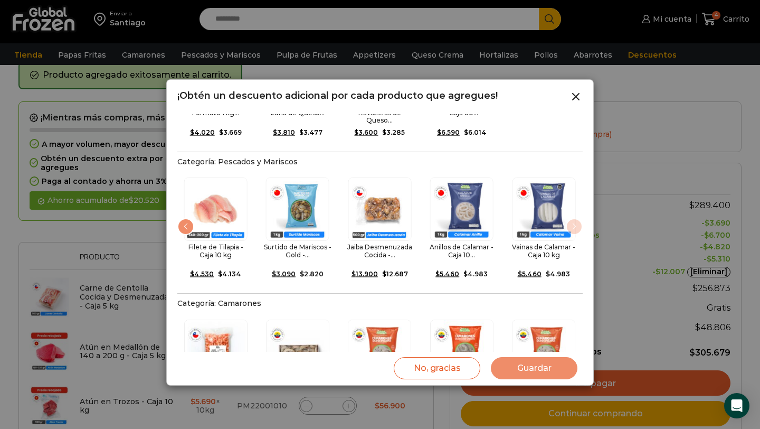
click at [574, 209] on img "21 / 21" at bounding box center [543, 208] width 63 height 63
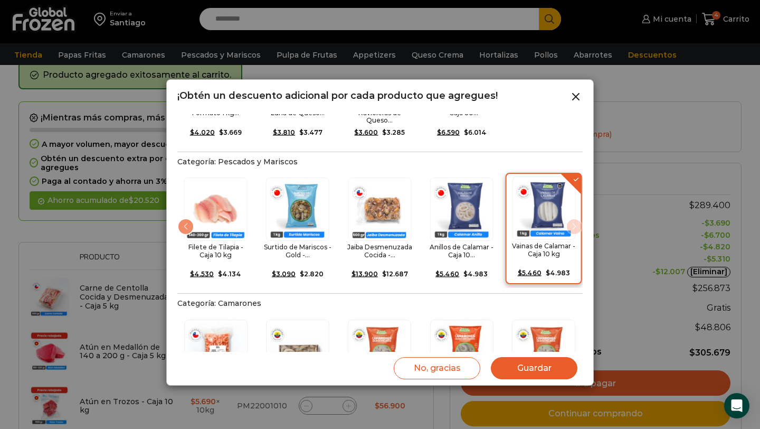
click at [574, 209] on img "21 / 21" at bounding box center [543, 207] width 63 height 63
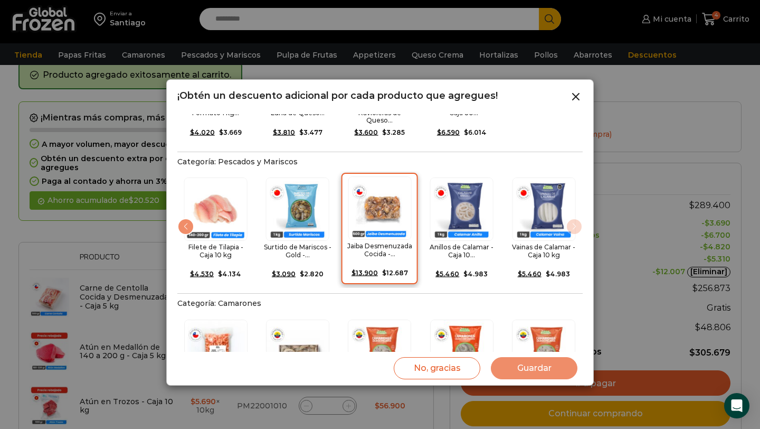
scroll to position [240, 0]
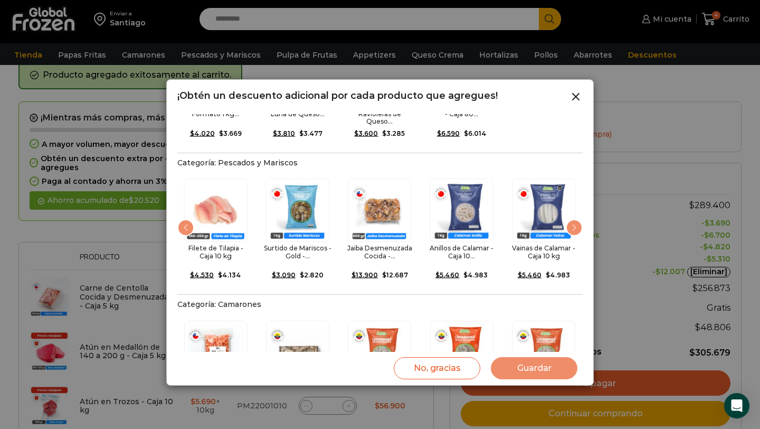
click at [183, 219] on div "Previous slide" at bounding box center [185, 227] width 17 height 17
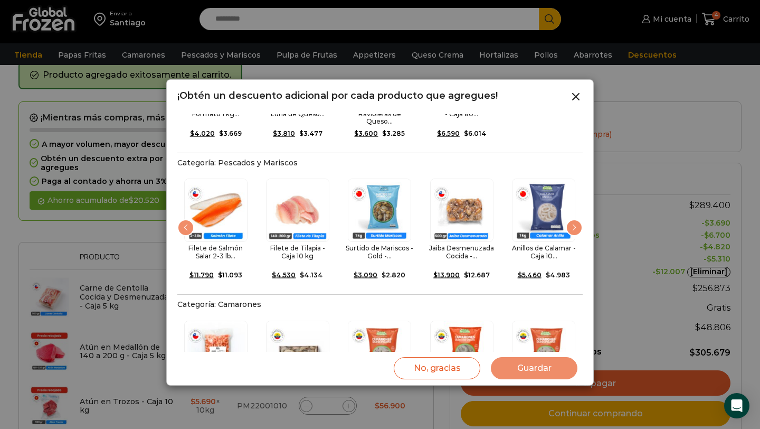
click at [183, 219] on div "Previous slide" at bounding box center [185, 227] width 17 height 17
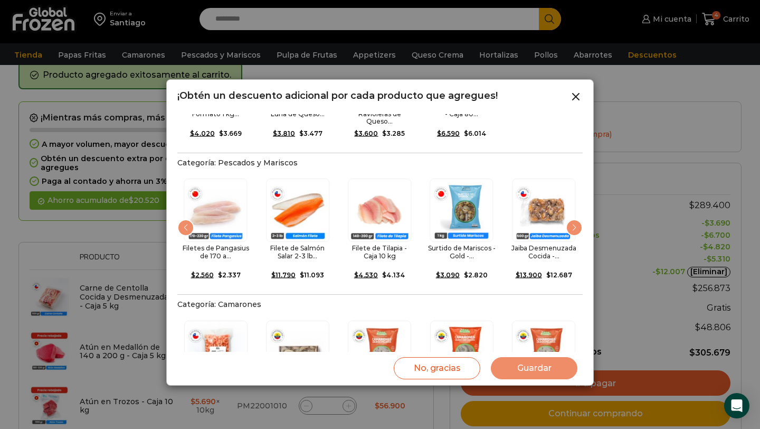
click at [183, 219] on div "Previous slide" at bounding box center [185, 227] width 17 height 17
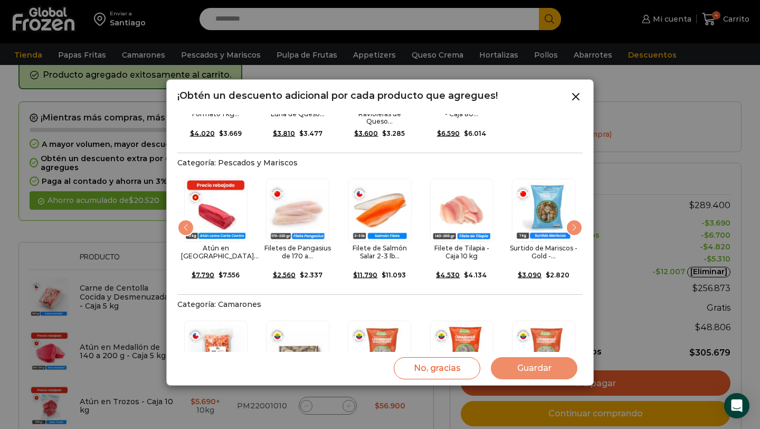
click at [183, 219] on div "Previous slide" at bounding box center [185, 227] width 17 height 17
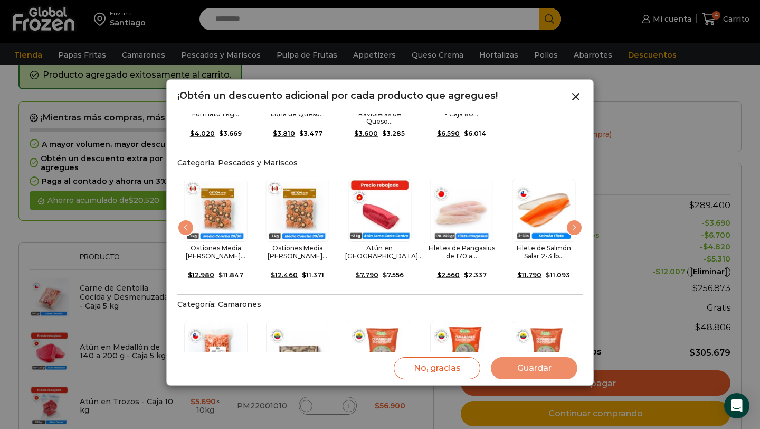
click at [183, 219] on div "Previous slide" at bounding box center [185, 227] width 17 height 17
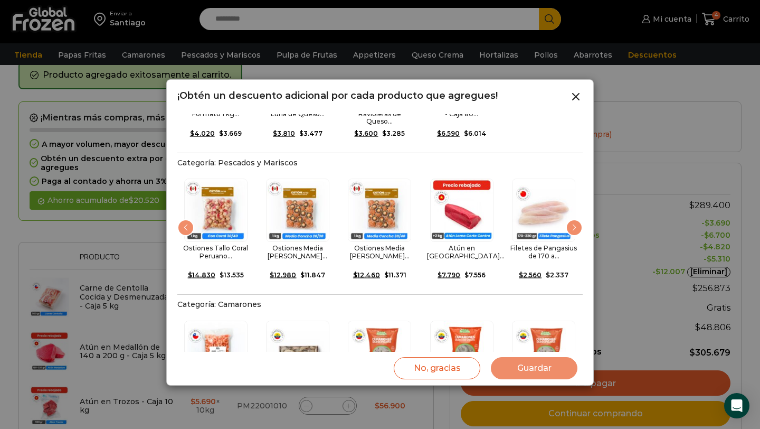
click at [183, 219] on div "Previous slide" at bounding box center [185, 227] width 17 height 17
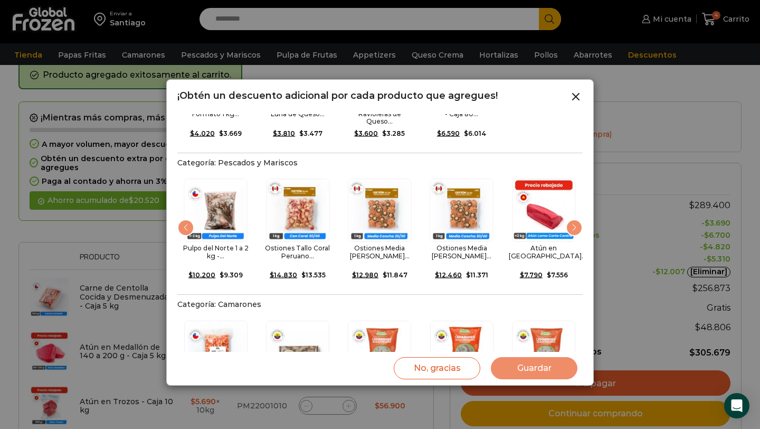
click at [183, 219] on div "Previous slide" at bounding box center [185, 227] width 17 height 17
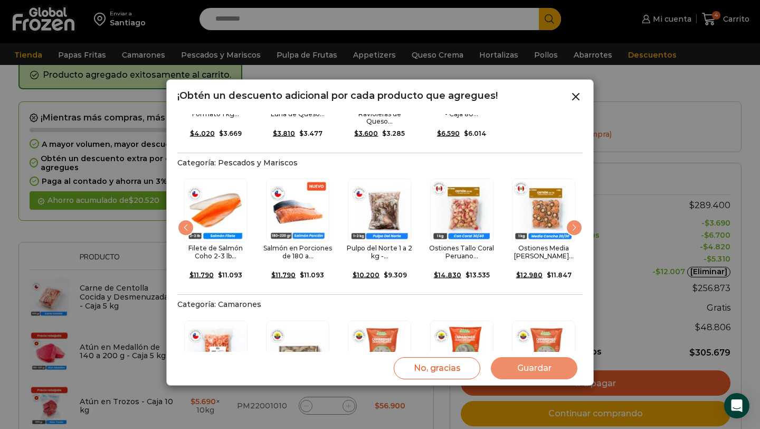
click at [183, 219] on div "Previous slide" at bounding box center [185, 227] width 17 height 17
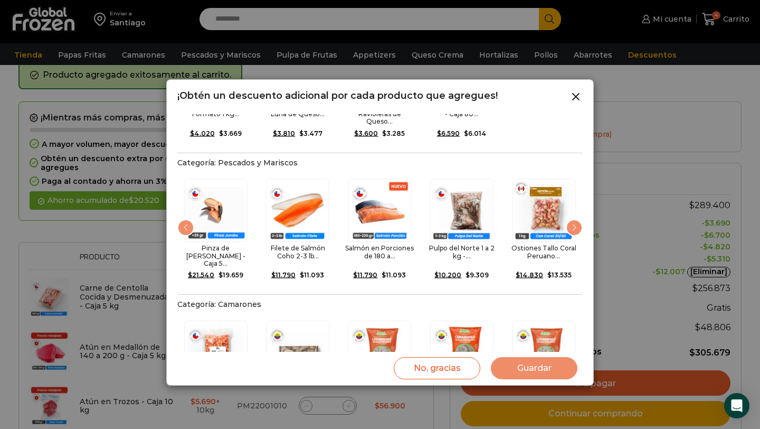
click at [183, 219] on div "Previous slide" at bounding box center [185, 227] width 17 height 17
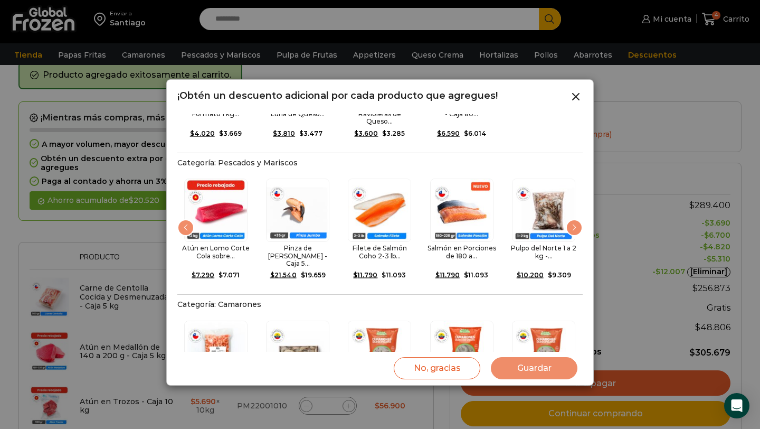
click at [183, 219] on div "Previous slide" at bounding box center [185, 227] width 17 height 17
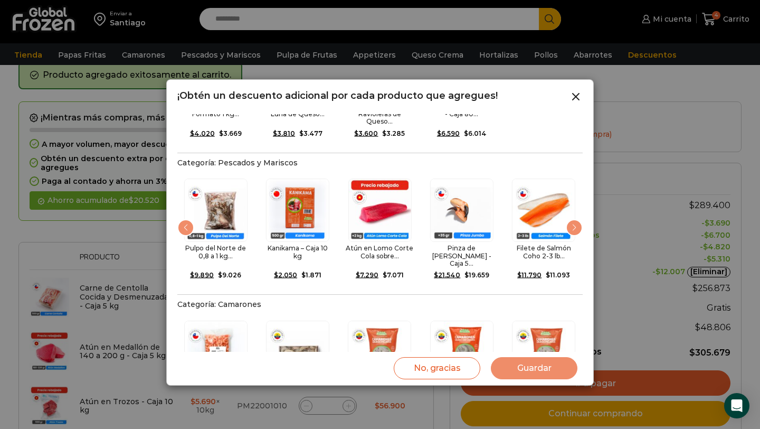
click at [183, 219] on div "Previous slide" at bounding box center [185, 227] width 17 height 17
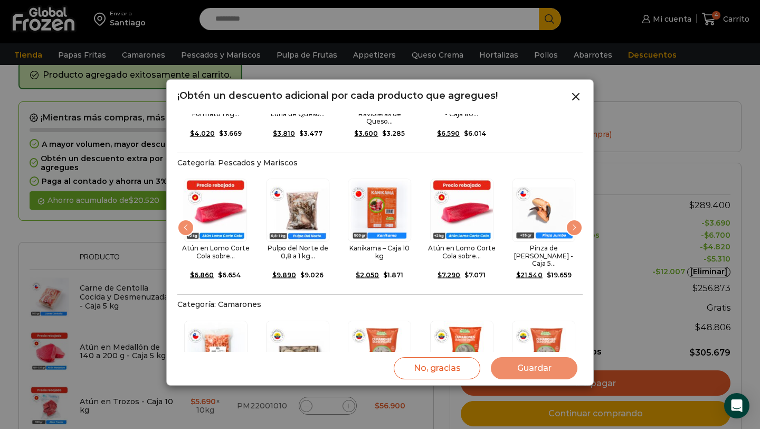
click at [183, 219] on div "Previous slide" at bounding box center [185, 227] width 17 height 17
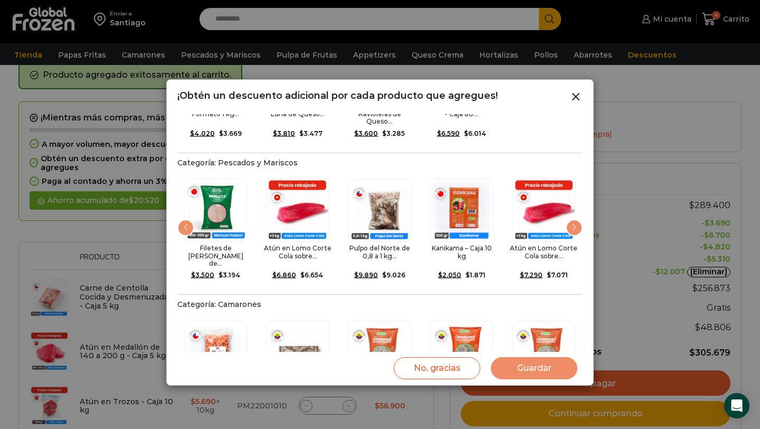
click at [183, 219] on div "Previous slide" at bounding box center [185, 227] width 17 height 17
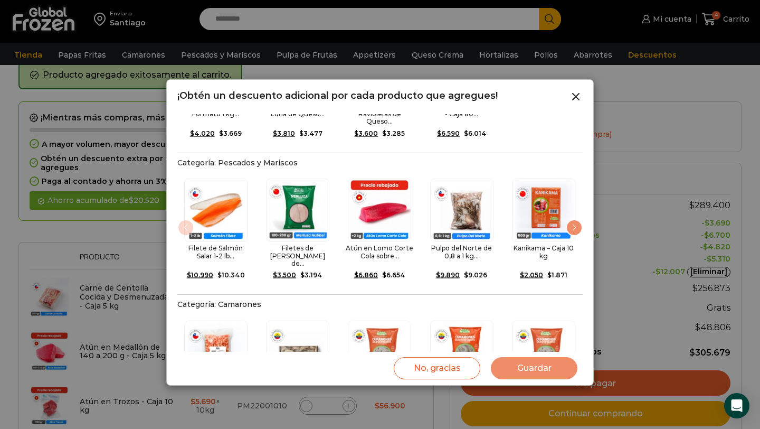
click at [184, 209] on img "1 / 21" at bounding box center [215, 209] width 63 height 63
click at [183, 209] on div "1 / 21" at bounding box center [215, 209] width 69 height 63
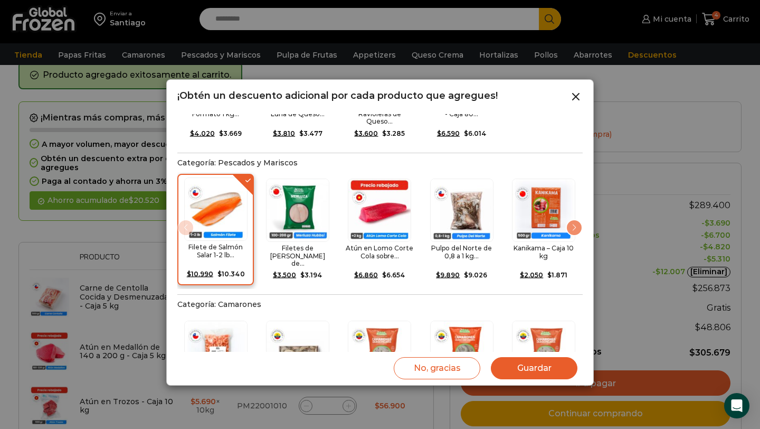
click at [183, 209] on div "1 / 21" at bounding box center [215, 208] width 69 height 63
click at [235, 319] on img "1 / 25" at bounding box center [215, 350] width 63 height 63
click at [242, 316] on div "Camarón 100/200 Cocido Pelado... $ 13.390 Original price was: $13.390. $ 12.598…" at bounding box center [215, 368] width 77 height 104
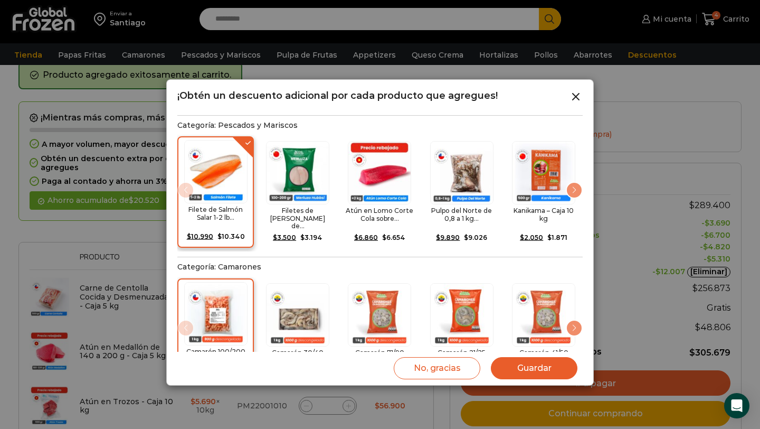
scroll to position [274, 0]
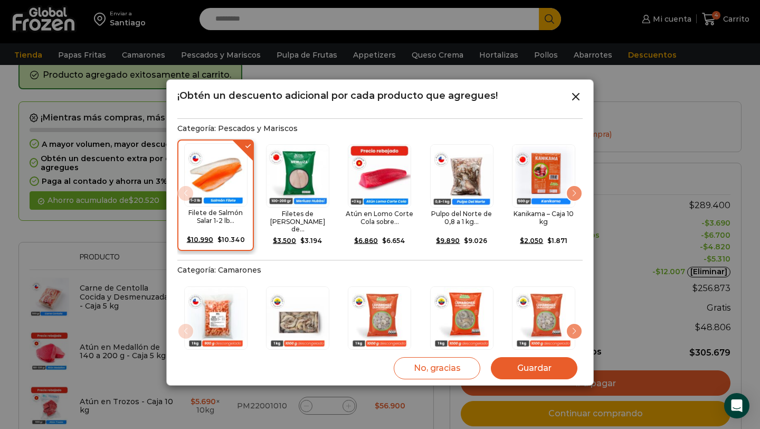
click at [524, 372] on button "Guardar" at bounding box center [534, 368] width 87 height 22
click at [542, 370] on button "Guardar" at bounding box center [534, 368] width 87 height 22
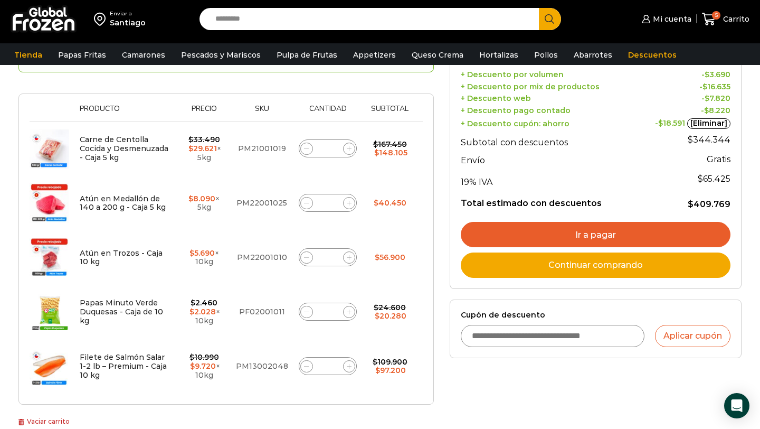
scroll to position [205, 0]
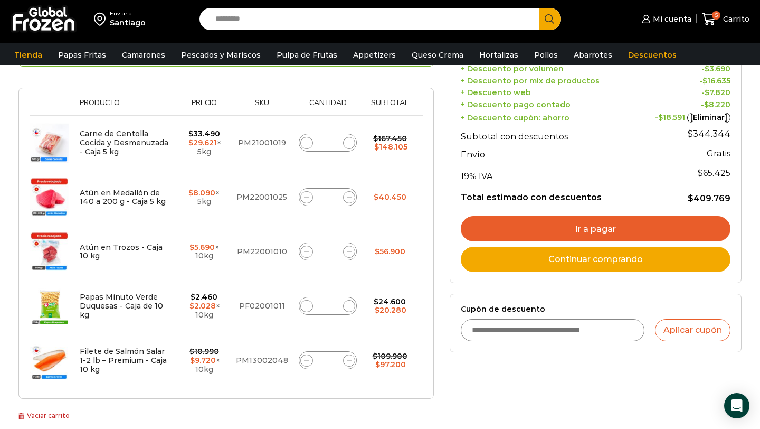
click at [307, 360] on icon at bounding box center [306, 360] width 5 height 0
type input "*"
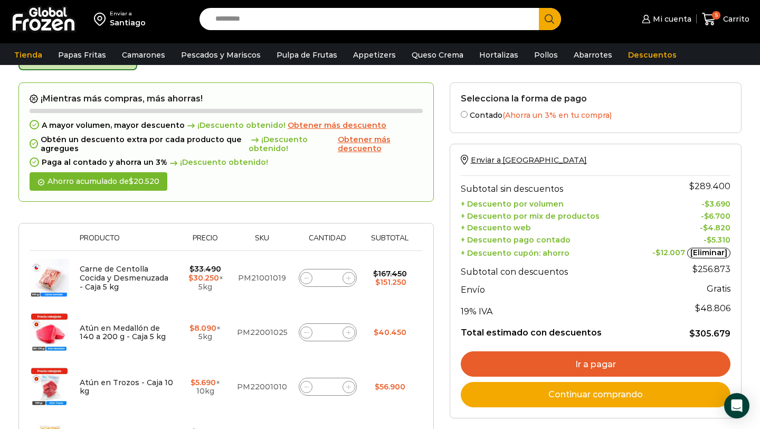
scroll to position [0, 0]
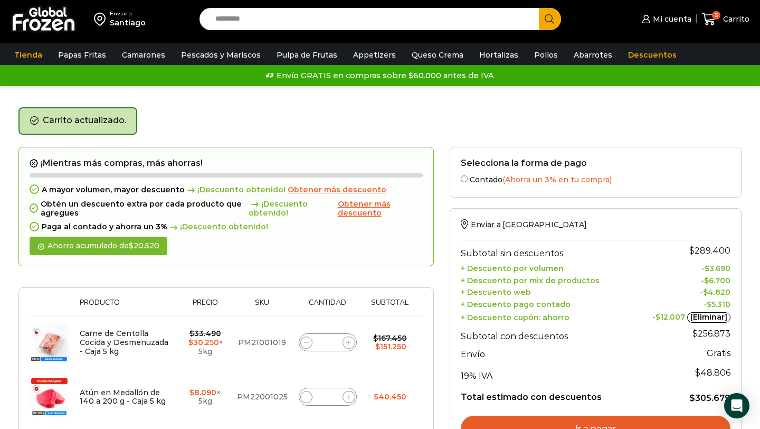
click at [348, 188] on span "Obtener más descuento" at bounding box center [337, 190] width 99 height 10
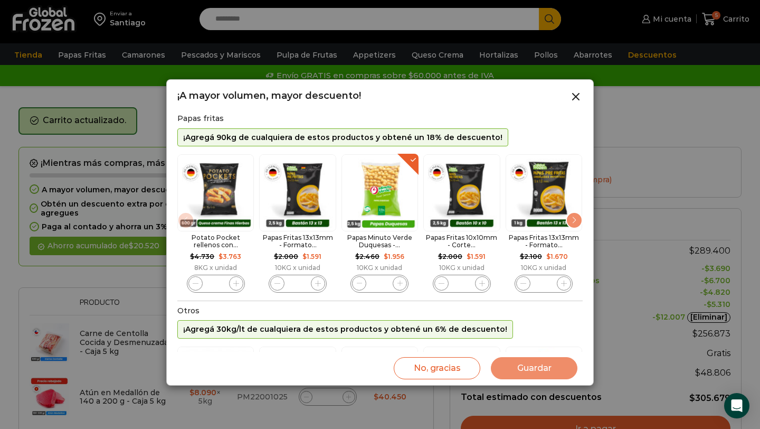
click at [572, 222] on div "Next slide" at bounding box center [574, 220] width 17 height 17
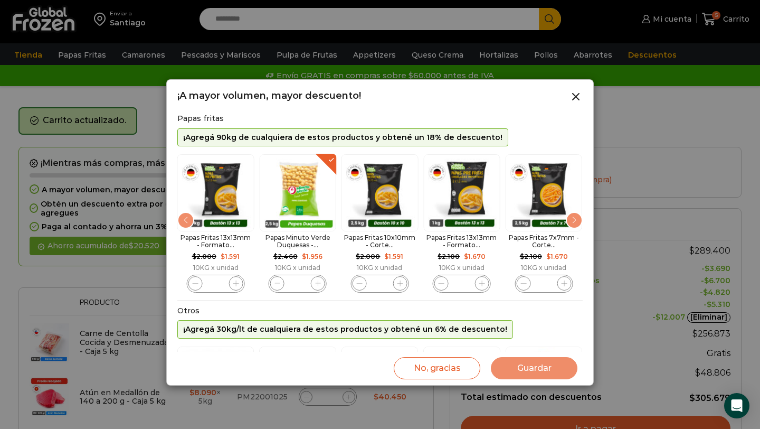
click at [572, 224] on div "Next slide" at bounding box center [574, 220] width 17 height 17
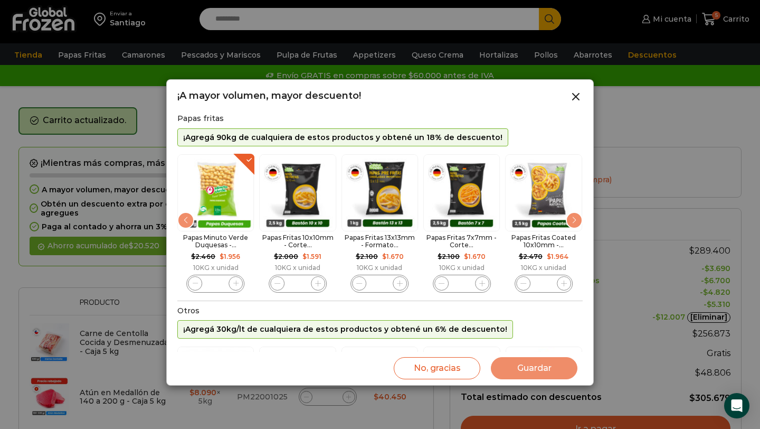
click at [572, 224] on div "Next slide" at bounding box center [574, 220] width 17 height 17
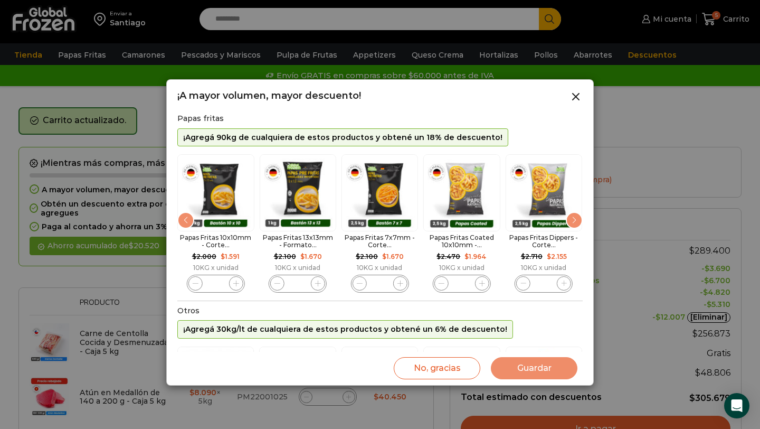
click at [572, 224] on div "Next slide" at bounding box center [574, 220] width 17 height 17
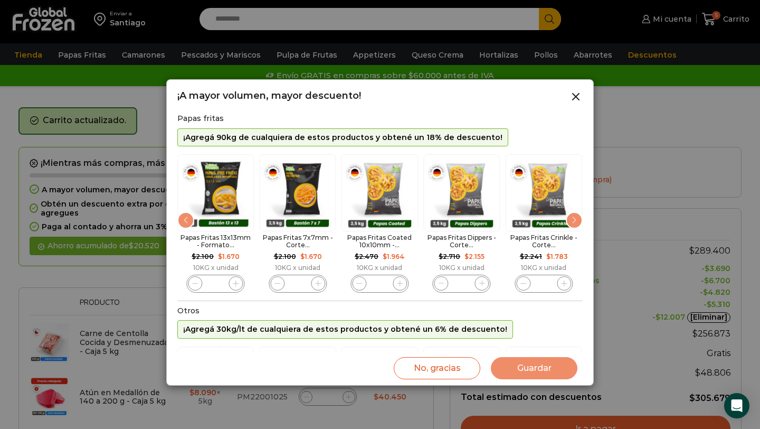
click at [572, 224] on div "Next slide" at bounding box center [574, 220] width 17 height 17
click at [588, 224] on img "10 / 10" at bounding box center [626, 192] width 77 height 77
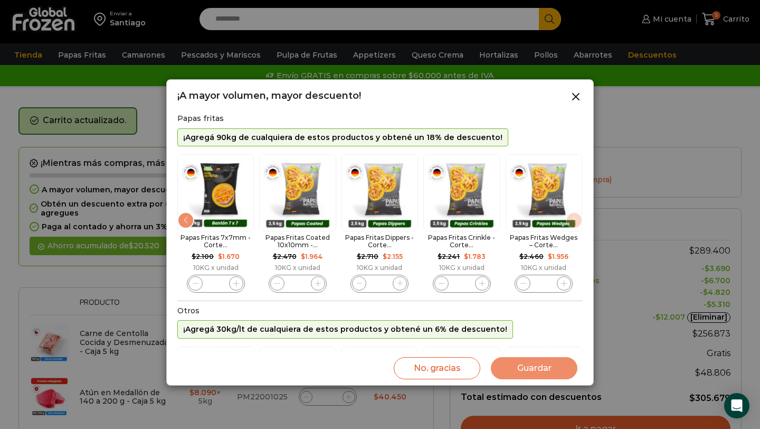
click at [572, 224] on img "10 / 10" at bounding box center [544, 192] width 77 height 77
click at [187, 224] on div "Previous slide" at bounding box center [185, 220] width 17 height 17
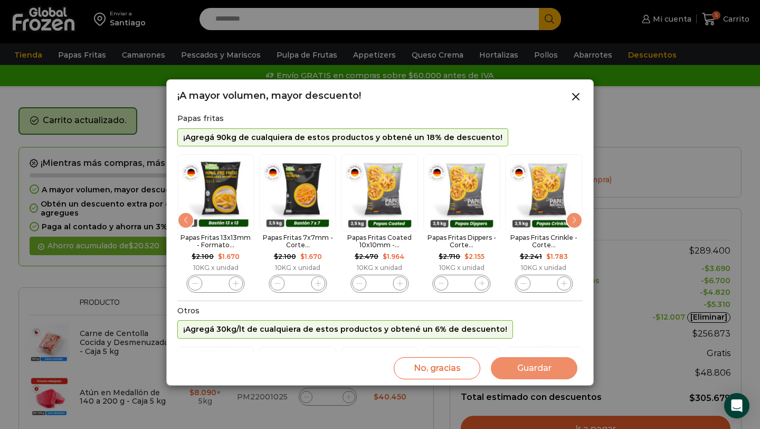
click at [187, 224] on div "Previous slide" at bounding box center [185, 220] width 17 height 17
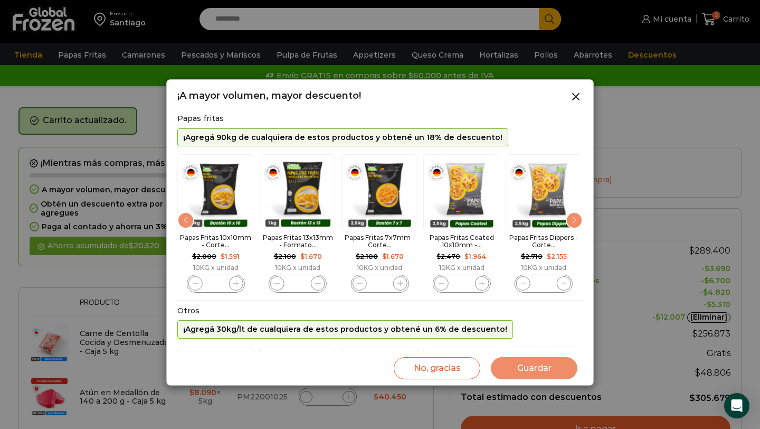
click at [187, 224] on div "Previous slide" at bounding box center [185, 220] width 17 height 17
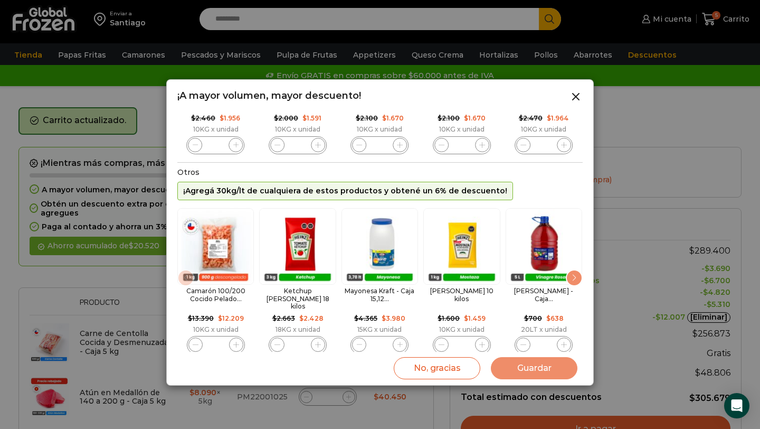
scroll to position [147, 0]
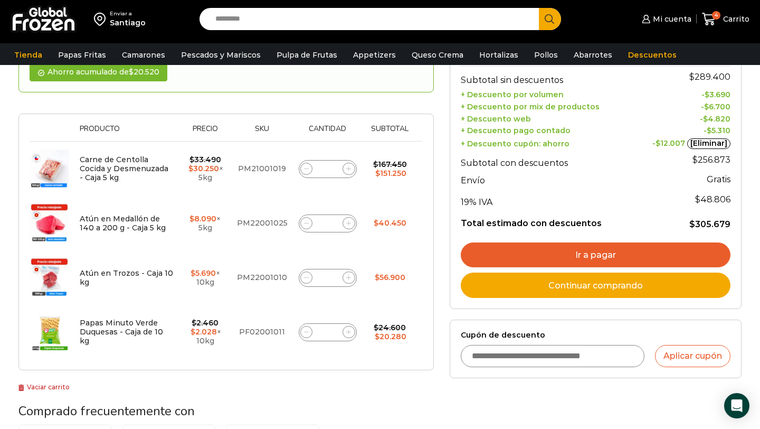
scroll to position [142, 0]
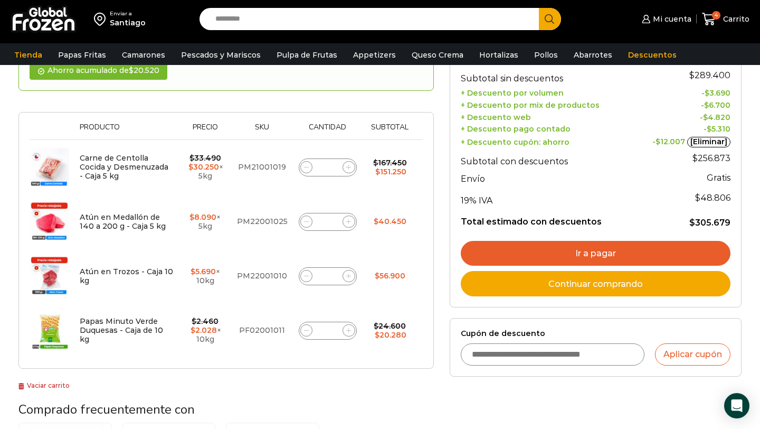
click at [306, 331] on icon at bounding box center [306, 330] width 5 height 5
type input "*"
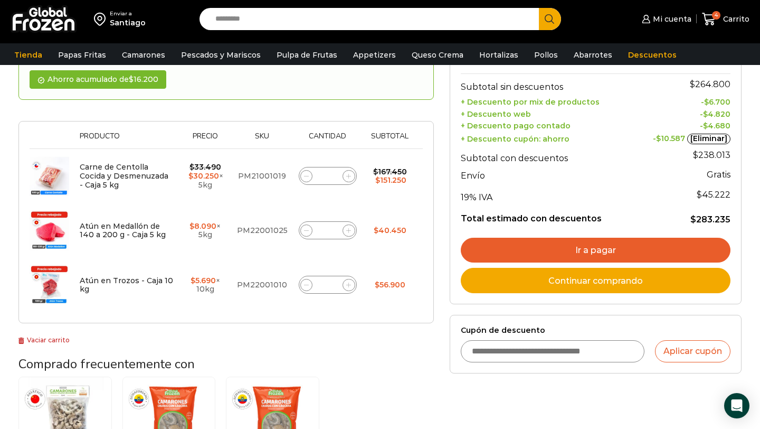
scroll to position [175, 0]
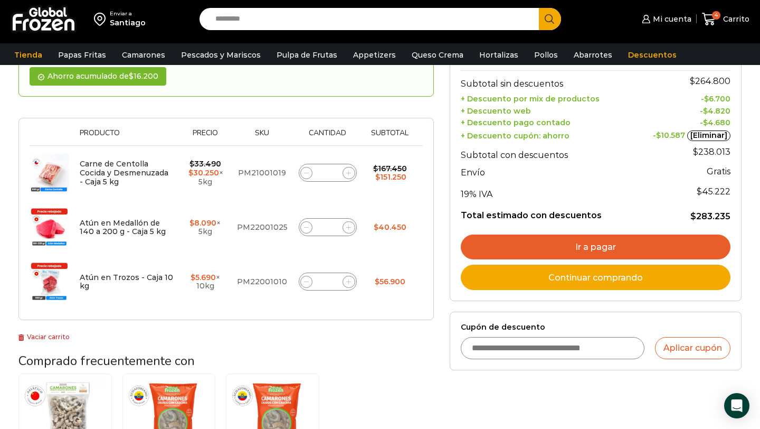
click at [609, 248] on link "Ir a pagar" at bounding box center [596, 246] width 270 height 25
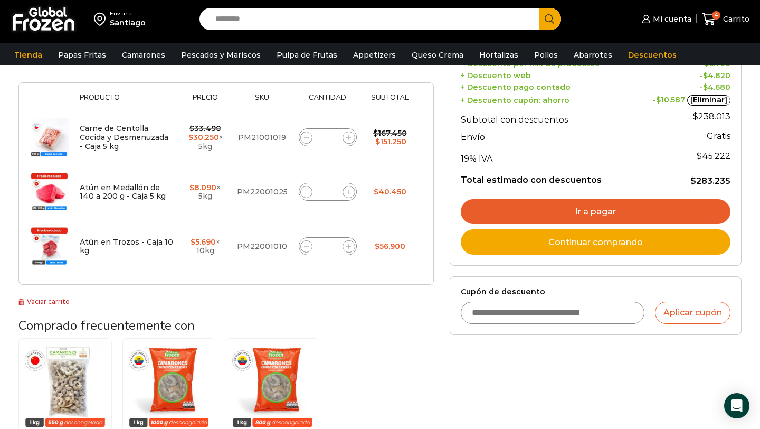
scroll to position [264, 0]
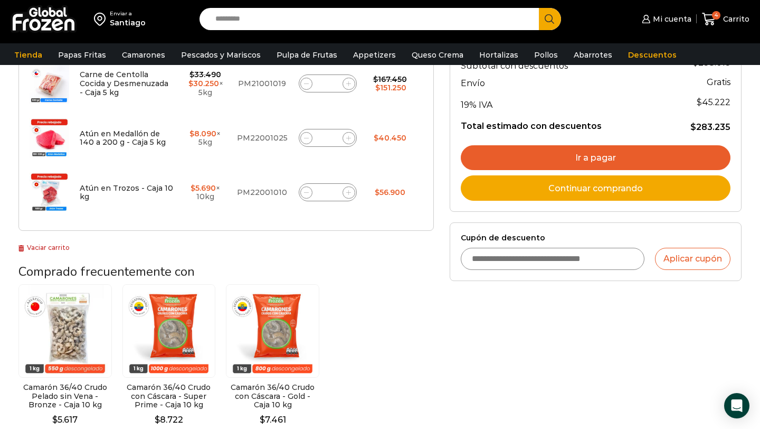
click at [597, 153] on link "Ir a pagar" at bounding box center [596, 157] width 270 height 25
click at [597, 154] on link "Ir a pagar" at bounding box center [596, 157] width 270 height 25
click at [597, 153] on link "Ir a pagar" at bounding box center [596, 157] width 270 height 25
click at [588, 153] on link "Ir a pagar" at bounding box center [596, 157] width 270 height 25
click at [577, 162] on link "Ir a pagar" at bounding box center [596, 157] width 270 height 25
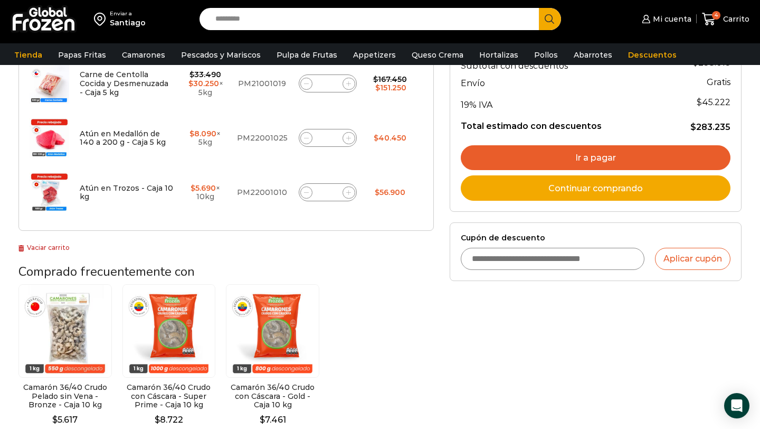
click at [608, 173] on div "Ir a pagar Continuar comprando" at bounding box center [596, 173] width 270 height 56
click at [616, 159] on link "Ir a pagar" at bounding box center [596, 157] width 270 height 25
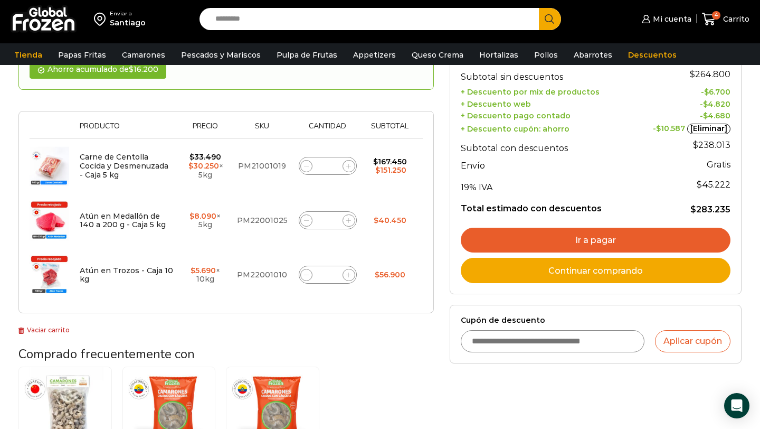
scroll to position [187, 0]
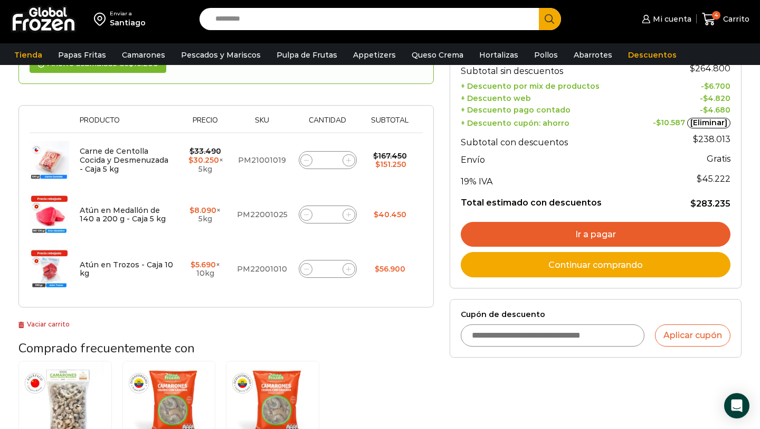
click at [577, 234] on link "Ir a pagar" at bounding box center [596, 234] width 270 height 25
click at [591, 237] on link "Ir a pagar" at bounding box center [596, 234] width 270 height 25
click at [452, 212] on div "Enviar a Chile Subtotal sin descuentos $ 264.800 + Descuento por mix de product…" at bounding box center [596, 157] width 292 height 262
click at [573, 233] on link "Ir a pagar" at bounding box center [596, 234] width 270 height 25
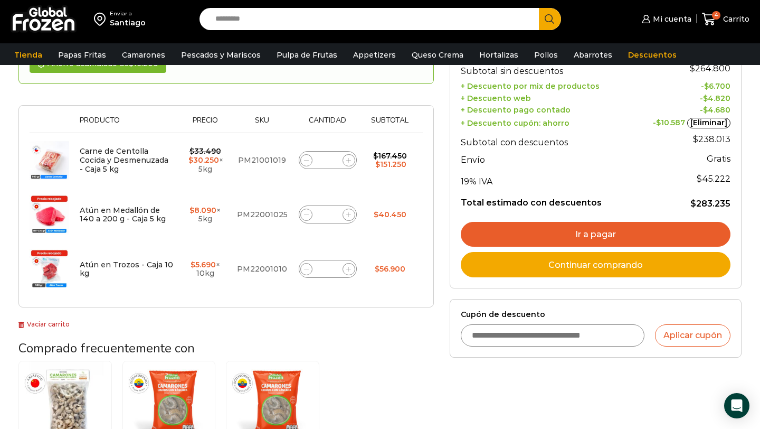
click at [545, 237] on link "Ir a pagar" at bounding box center [596, 234] width 270 height 25
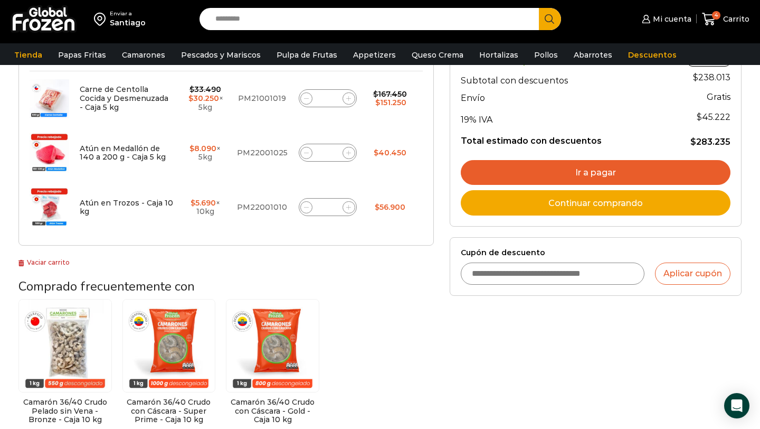
scroll to position [252, 0]
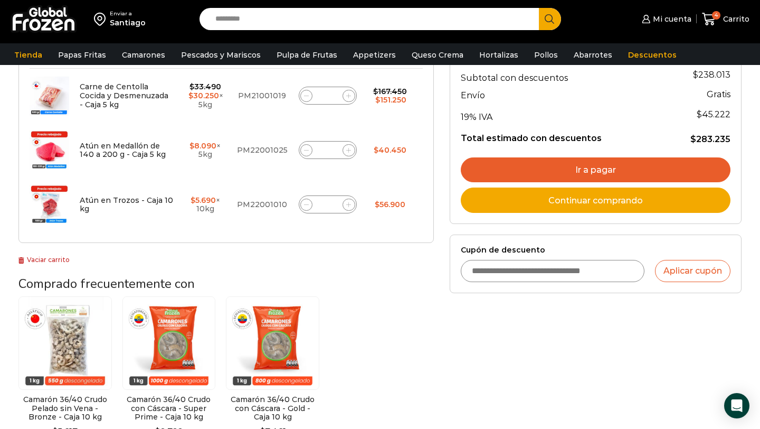
click at [514, 272] on input "Cupón de descuento" at bounding box center [553, 271] width 184 height 22
click at [617, 173] on link "Ir a pagar" at bounding box center [596, 169] width 270 height 25
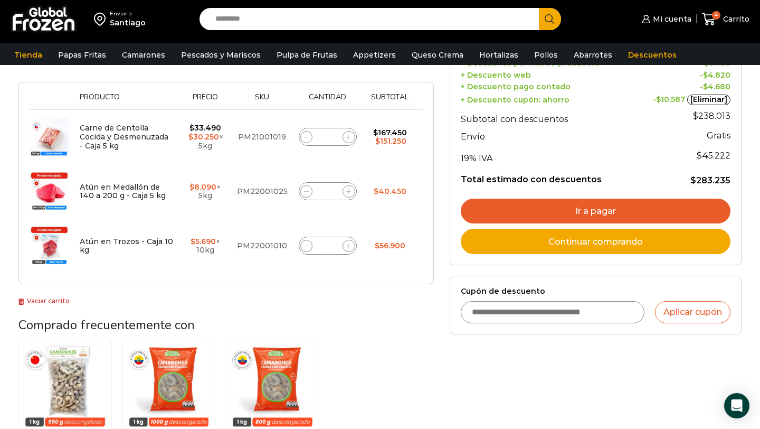
scroll to position [221, 0]
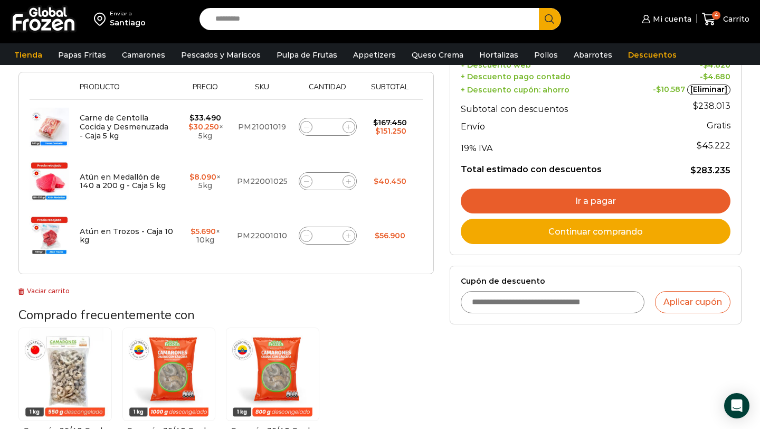
click at [603, 199] on link "Ir a pagar" at bounding box center [596, 200] width 270 height 25
click at [516, 300] on input "Cupón de descuento" at bounding box center [553, 302] width 184 height 22
type input "*******"
click at [699, 306] on button "Aplicar cupón" at bounding box center [693, 302] width 76 height 22
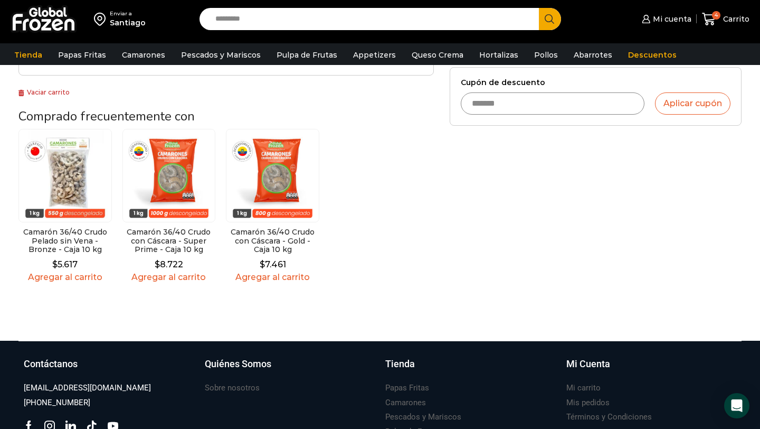
scroll to position [0, 0]
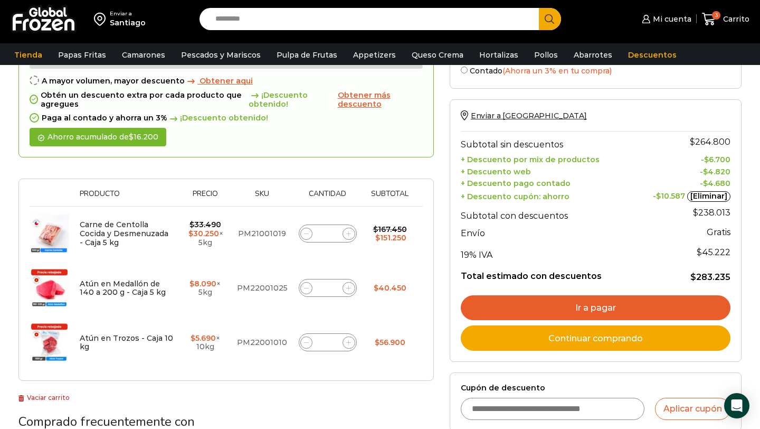
scroll to position [115, 0]
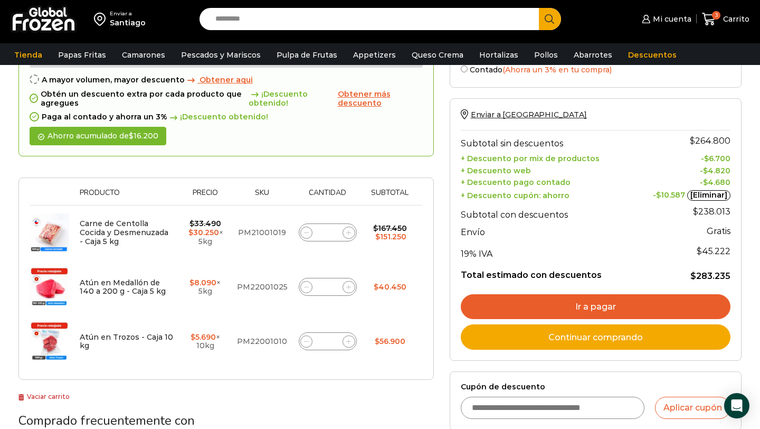
click at [582, 305] on link "Ir a pagar" at bounding box center [596, 306] width 270 height 25
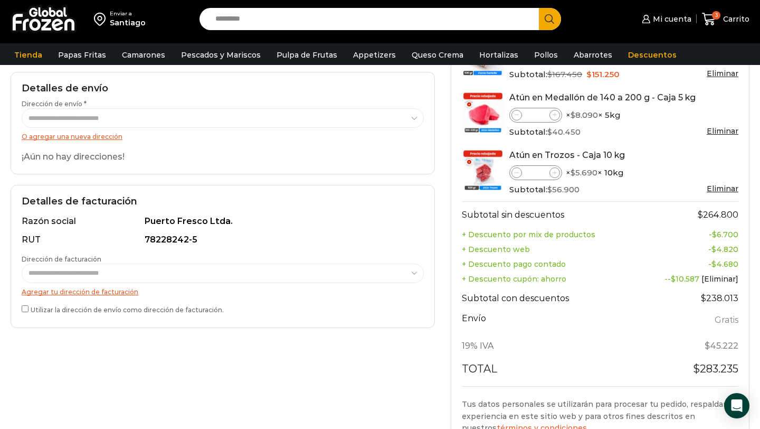
scroll to position [149, 0]
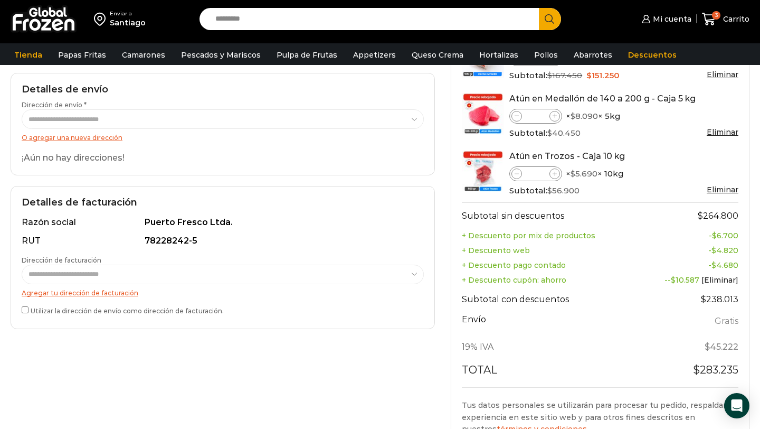
click at [101, 138] on link "O agregar una nueva dirección" at bounding box center [72, 138] width 101 height 8
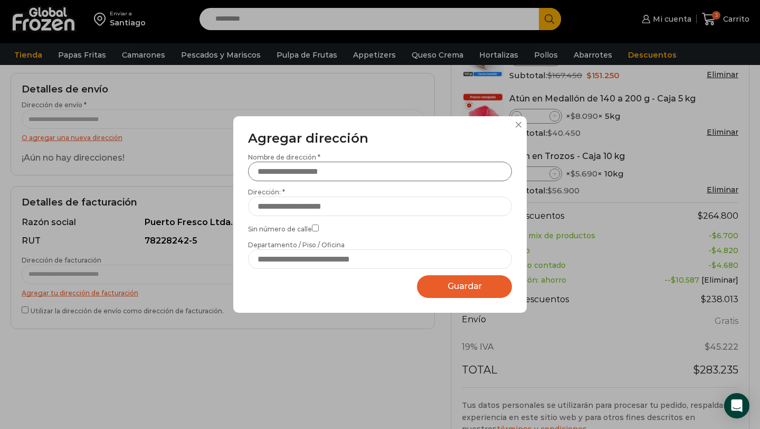
click at [339, 171] on input "Nombre de dirección *" at bounding box center [380, 172] width 264 height 20
type input "**********"
click at [336, 207] on input "Dirección: *" at bounding box center [380, 206] width 264 height 20
type input "**********"
click at [371, 176] on input "**********" at bounding box center [380, 172] width 264 height 20
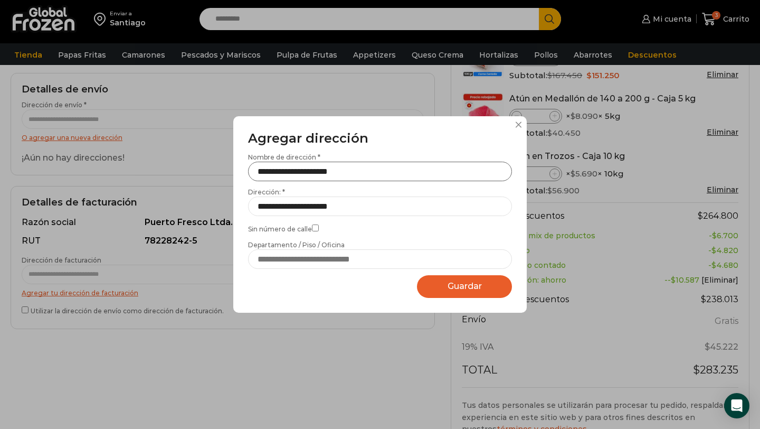
click at [371, 176] on input "**********" at bounding box center [380, 172] width 264 height 20
type input "**********"
click at [314, 262] on input "Departamento / Piso / Oficina" at bounding box center [380, 259] width 264 height 20
type input "****"
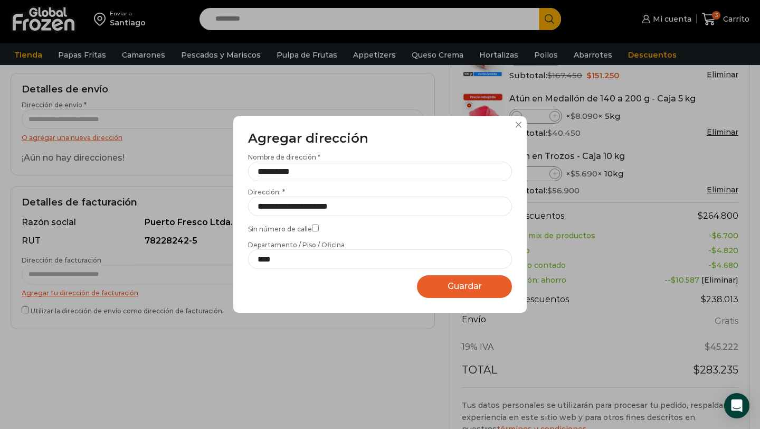
click at [445, 287] on button "Guardar Guardando..." at bounding box center [464, 286] width 95 height 23
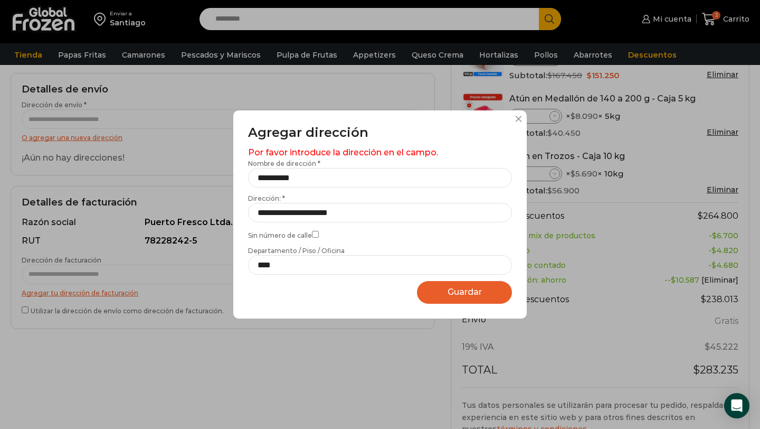
click at [456, 295] on span "Guardar" at bounding box center [465, 292] width 34 height 10
click at [370, 216] on input "**********" at bounding box center [380, 213] width 264 height 20
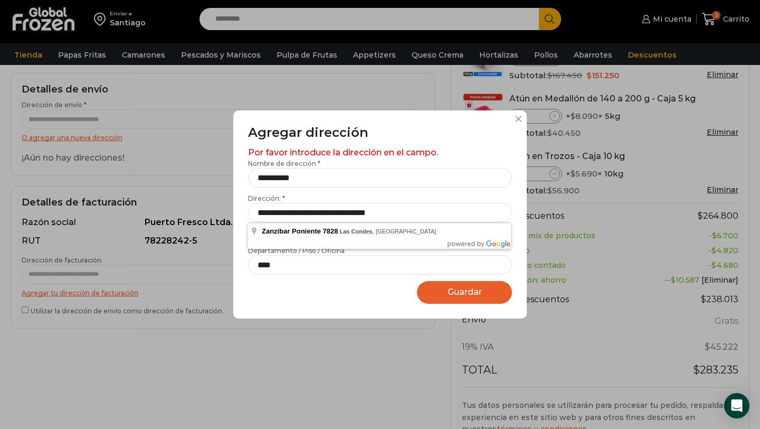
type input "**********"
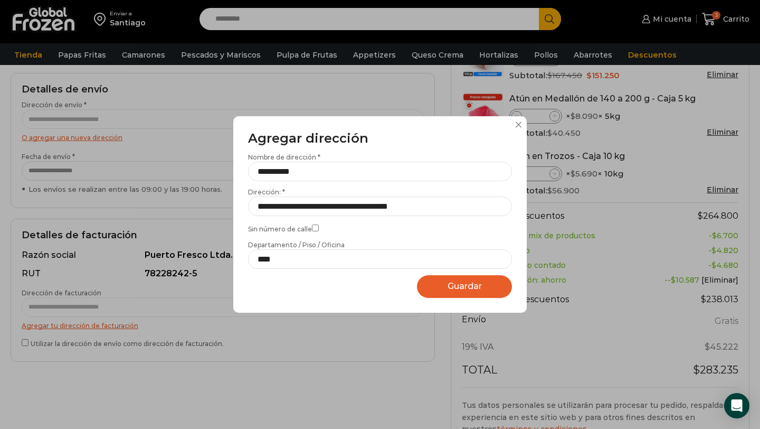
click at [459, 288] on span "Guardar" at bounding box center [465, 286] width 34 height 10
select select "*******"
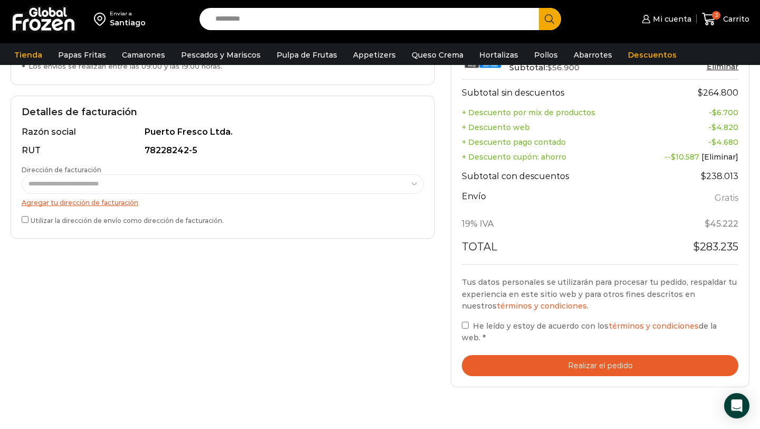
scroll to position [286, 0]
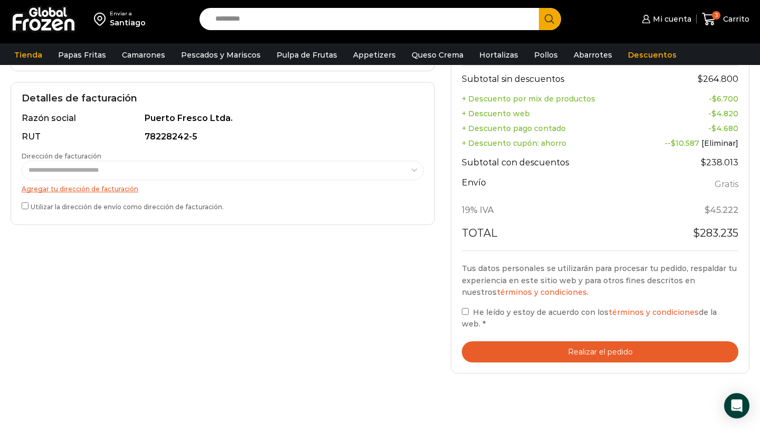
click at [87, 187] on link "Agregar tu dirección de facturación" at bounding box center [80, 189] width 117 height 8
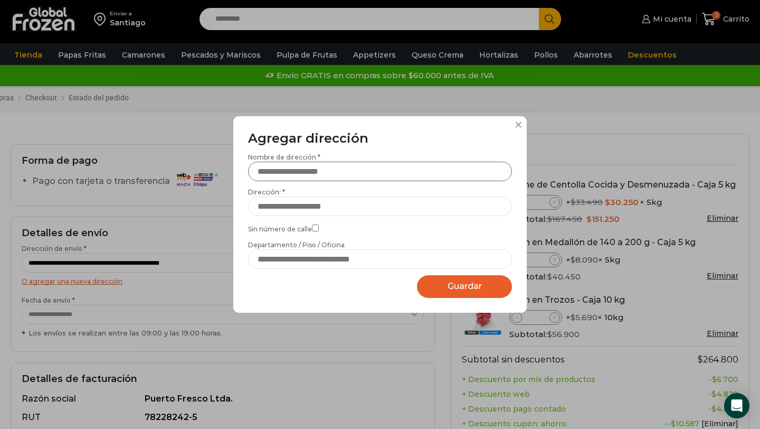
click at [283, 174] on input "Nombre de dirección *" at bounding box center [380, 172] width 264 height 20
type input "******"
click at [305, 203] on input "Dirección: *" at bounding box center [380, 206] width 264 height 20
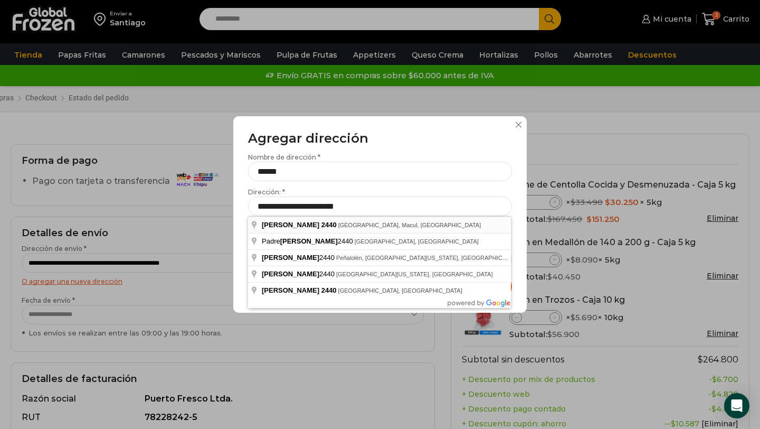
type input "**********"
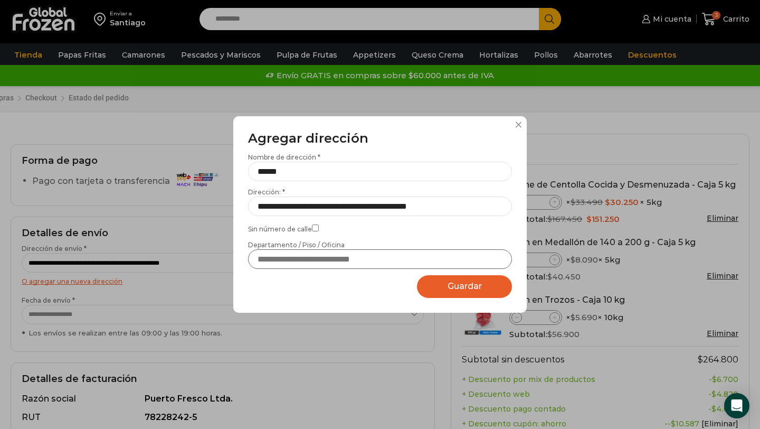
click at [324, 261] on input "Departamento / Piso / Oficina" at bounding box center [380, 259] width 264 height 20
type input "*"
click at [324, 167] on input "******" at bounding box center [380, 172] width 264 height 20
type input "*****"
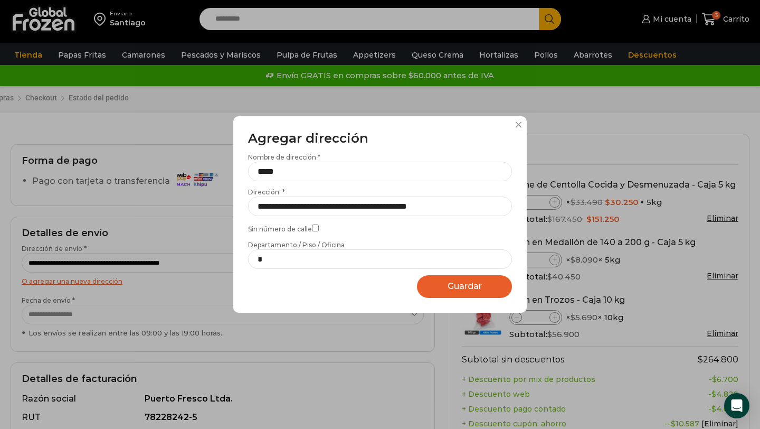
click at [461, 285] on span "Guardar" at bounding box center [465, 286] width 34 height 10
select select "*******"
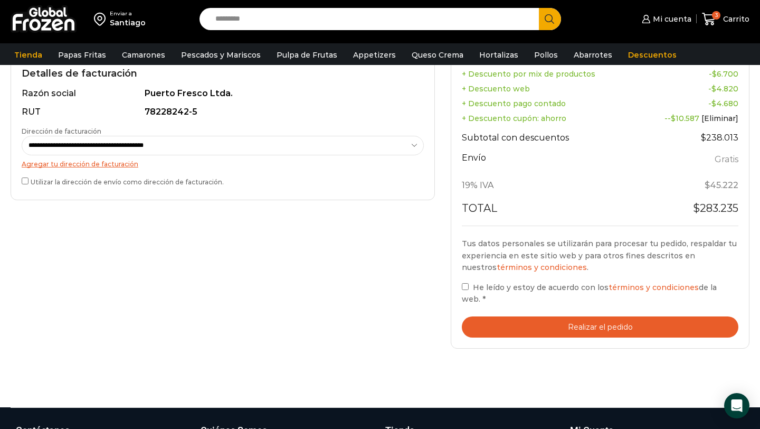
scroll to position [313, 0]
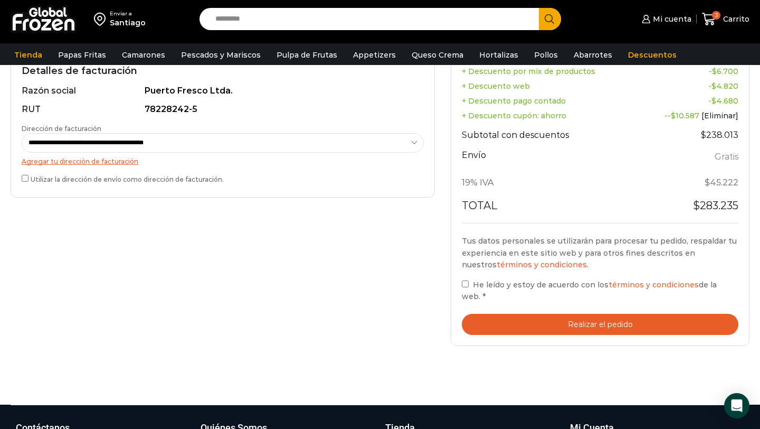
click at [590, 315] on button "Realizar el pedido" at bounding box center [600, 325] width 277 height 22
